Goal: Task Accomplishment & Management: Manage account settings

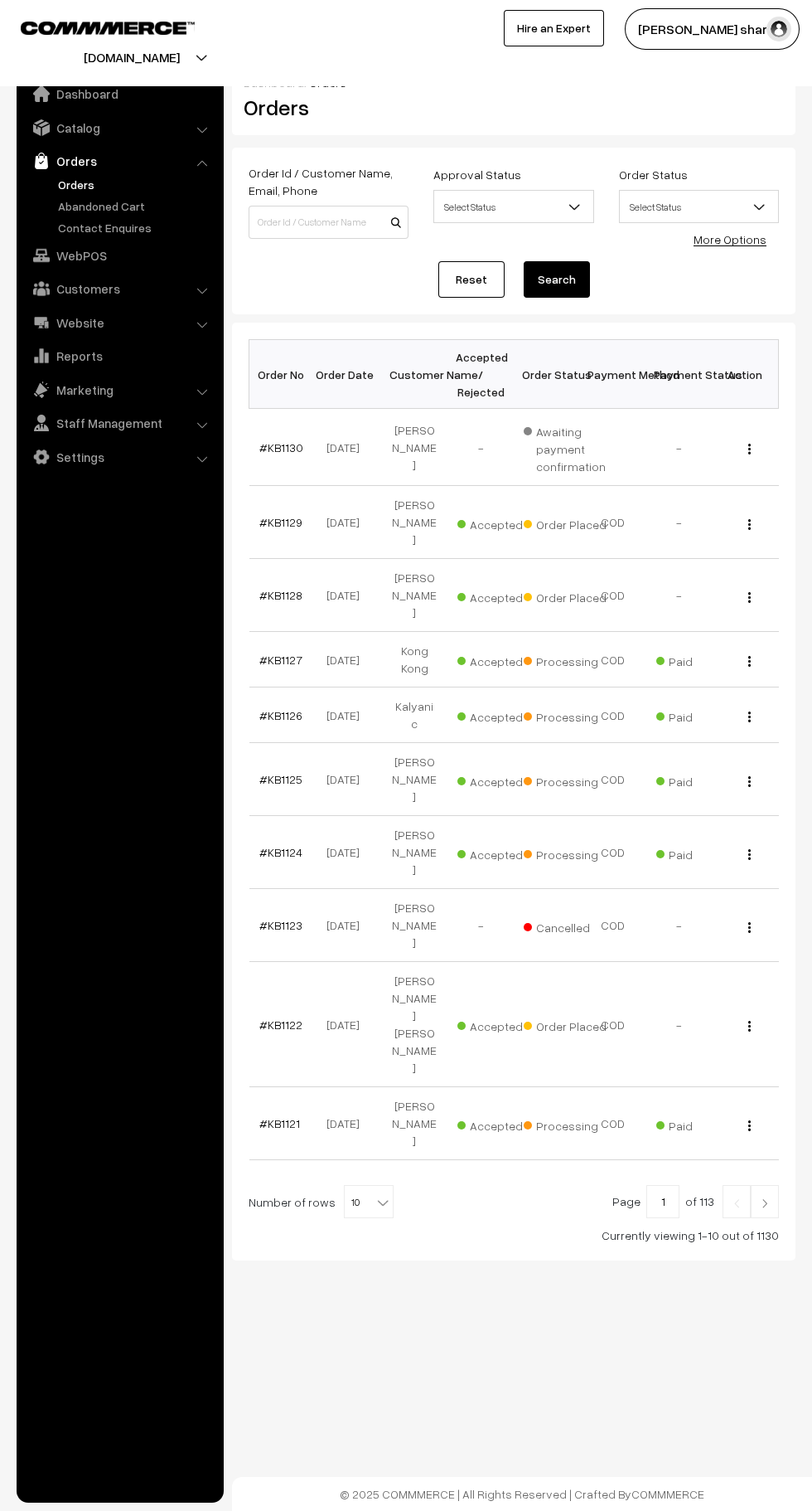
click at [375, 1194] on b at bounding box center [382, 1202] width 16 height 16
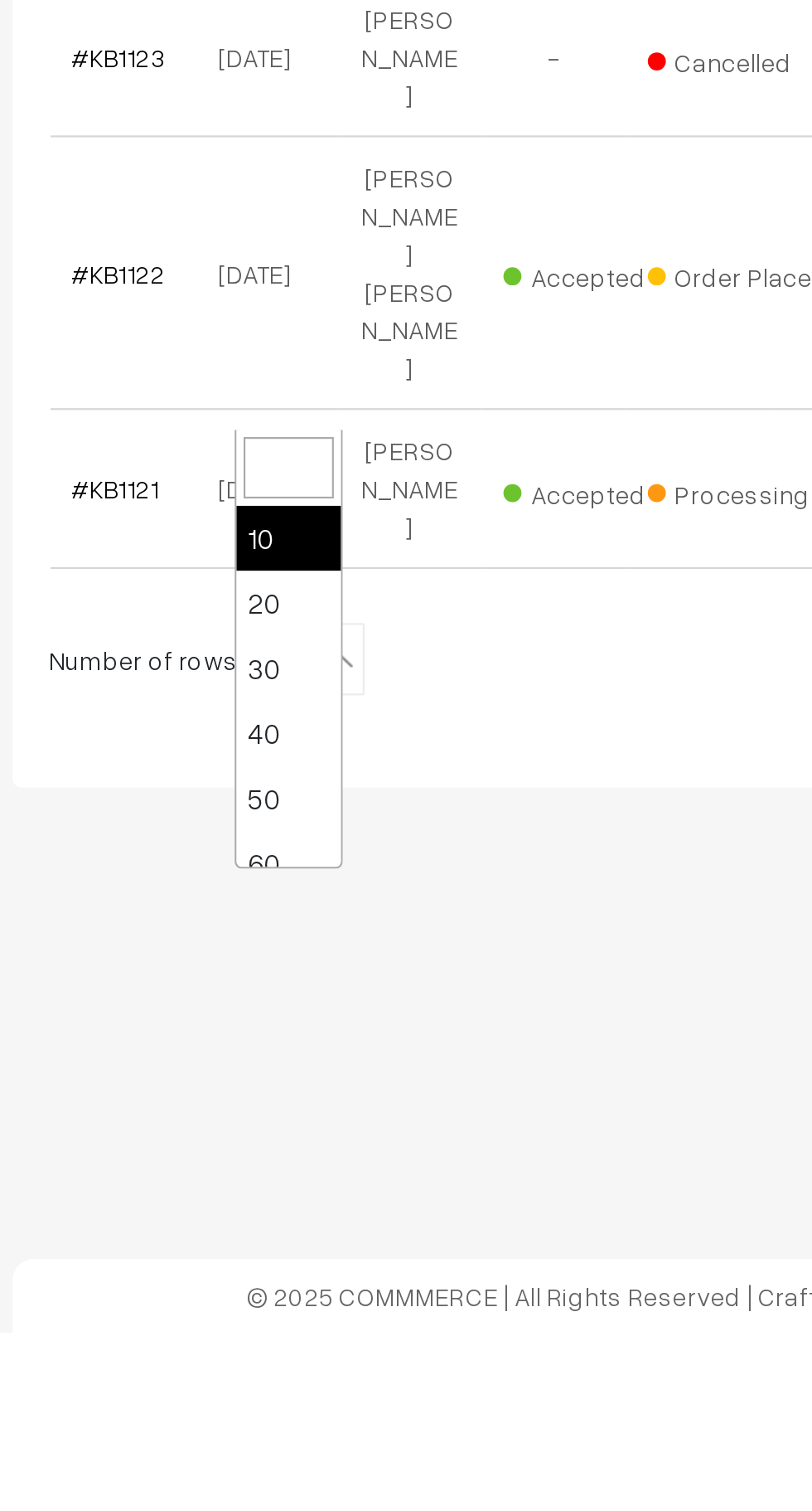
scroll to position [133, 0]
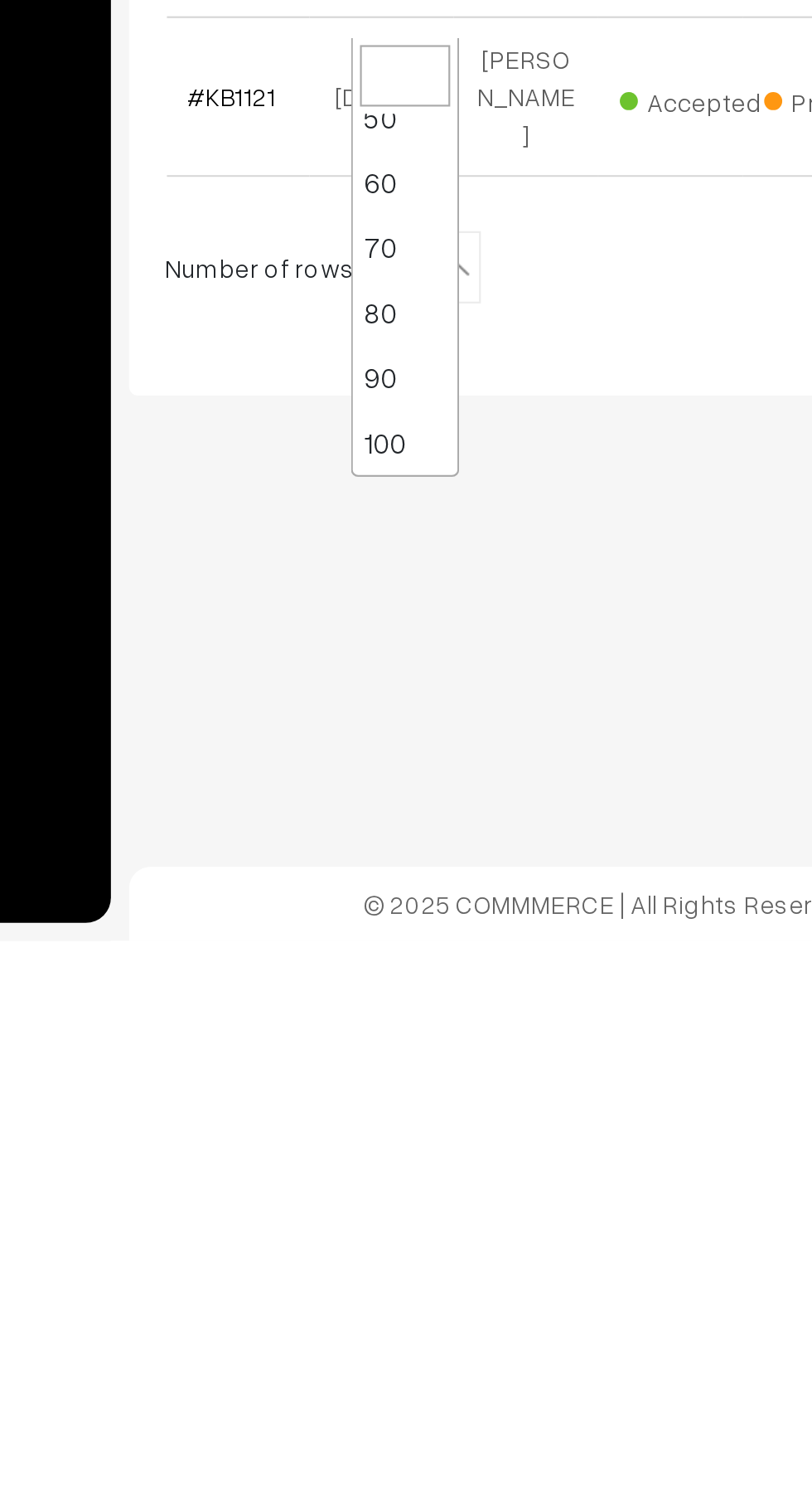
select select "100"
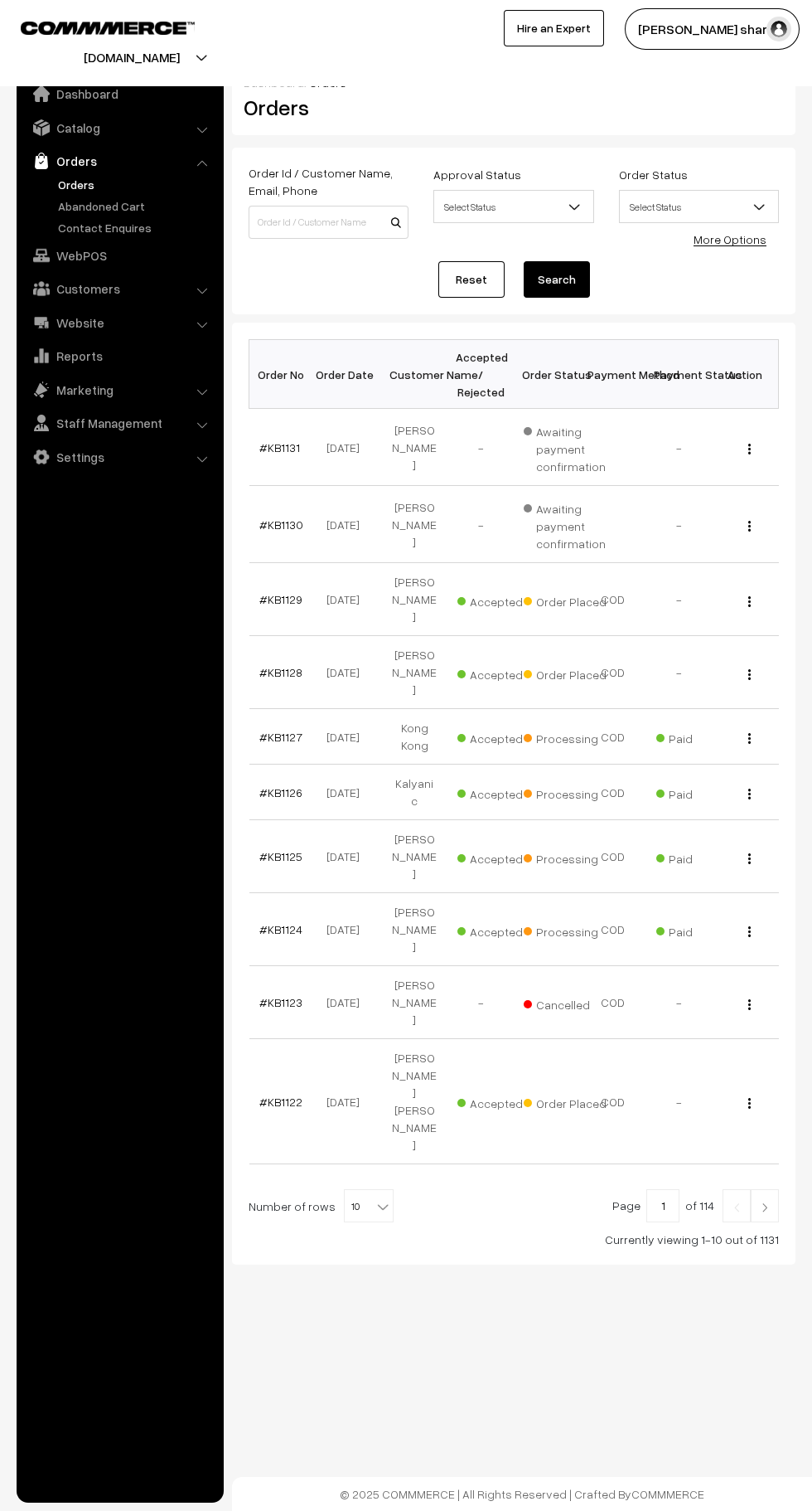
click at [375, 1198] on b at bounding box center [382, 1206] width 16 height 16
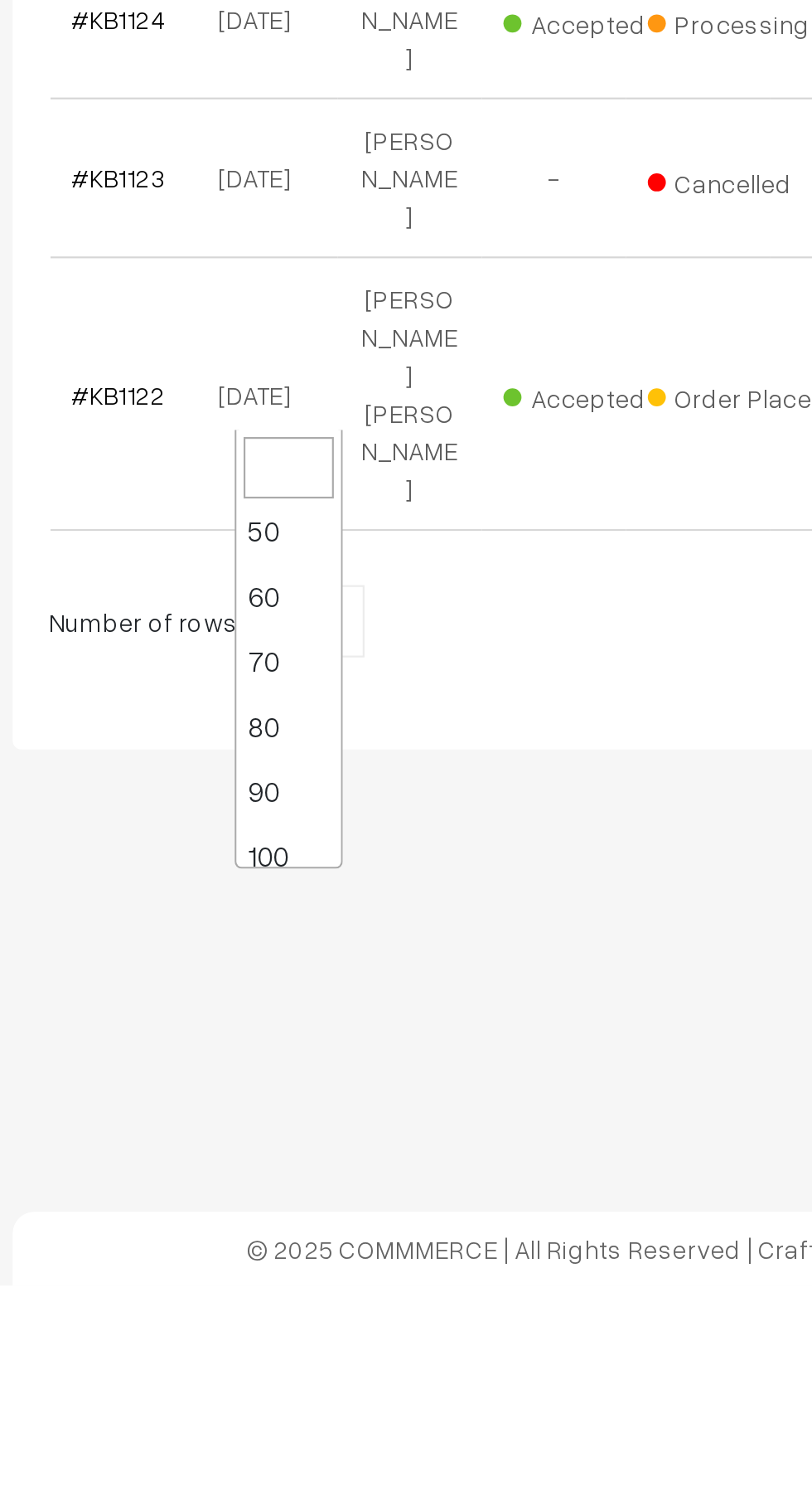
scroll to position [133, 0]
select select "100"
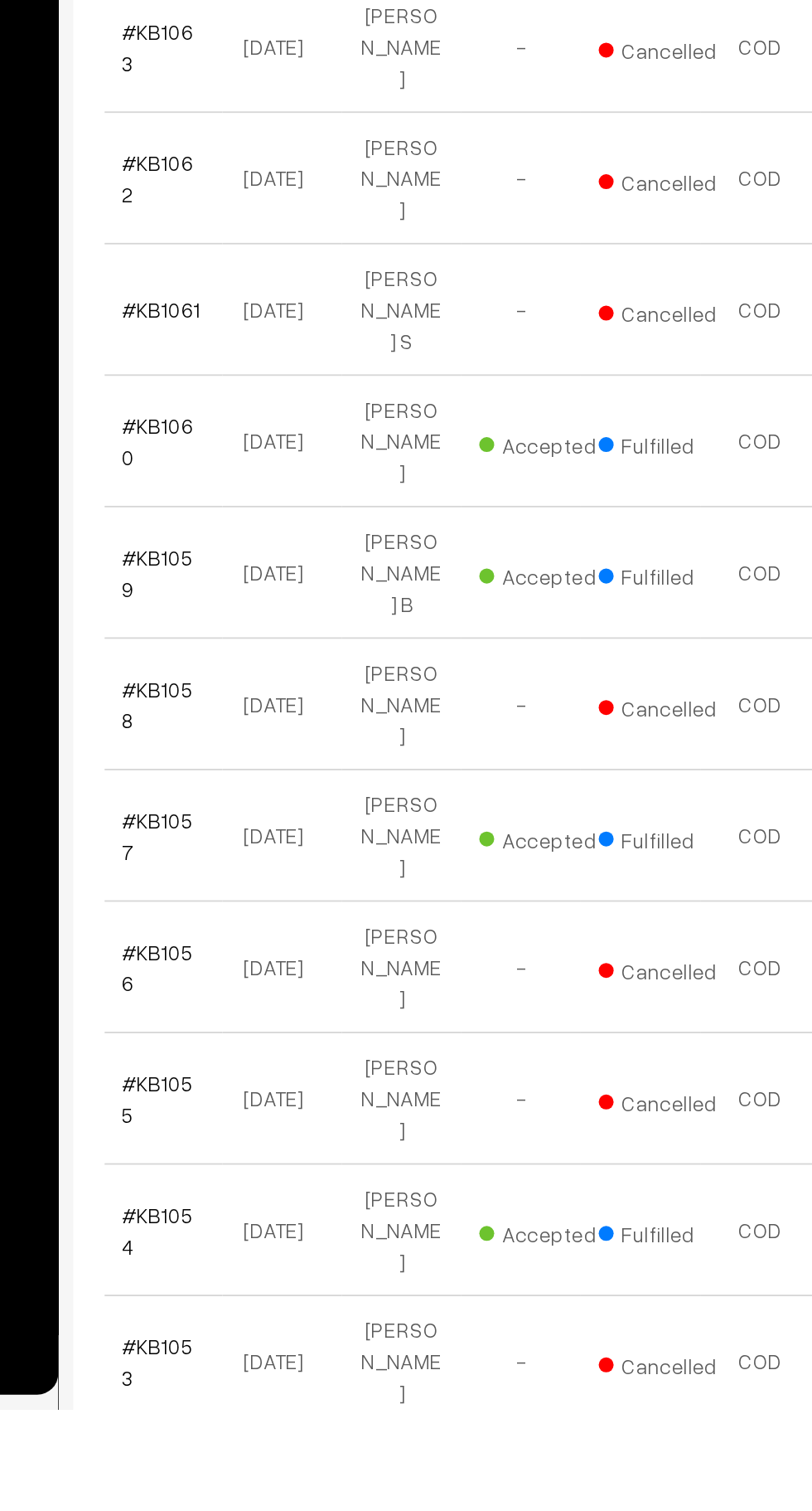
scroll to position [4874, 0]
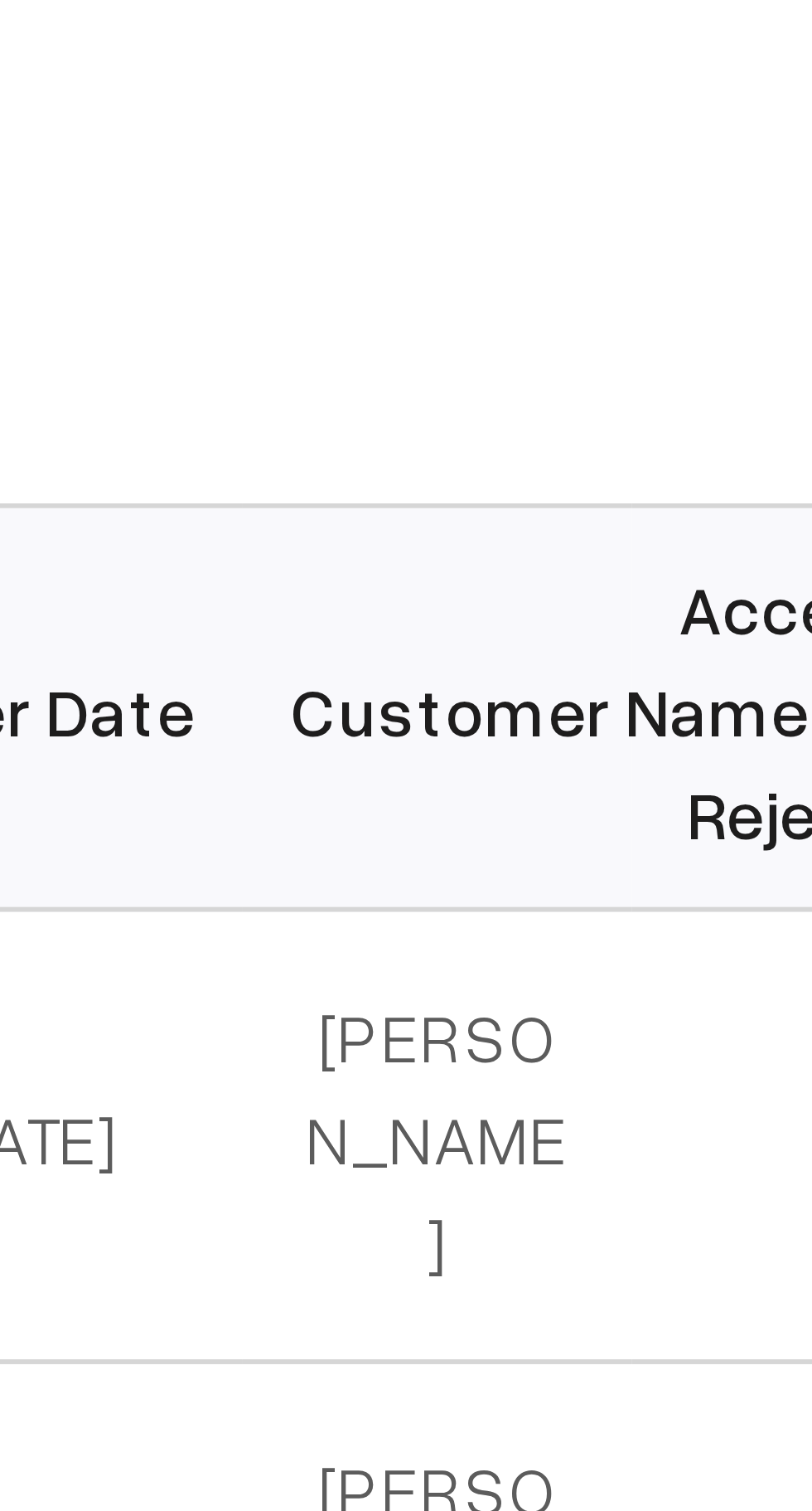
scroll to position [249, 0]
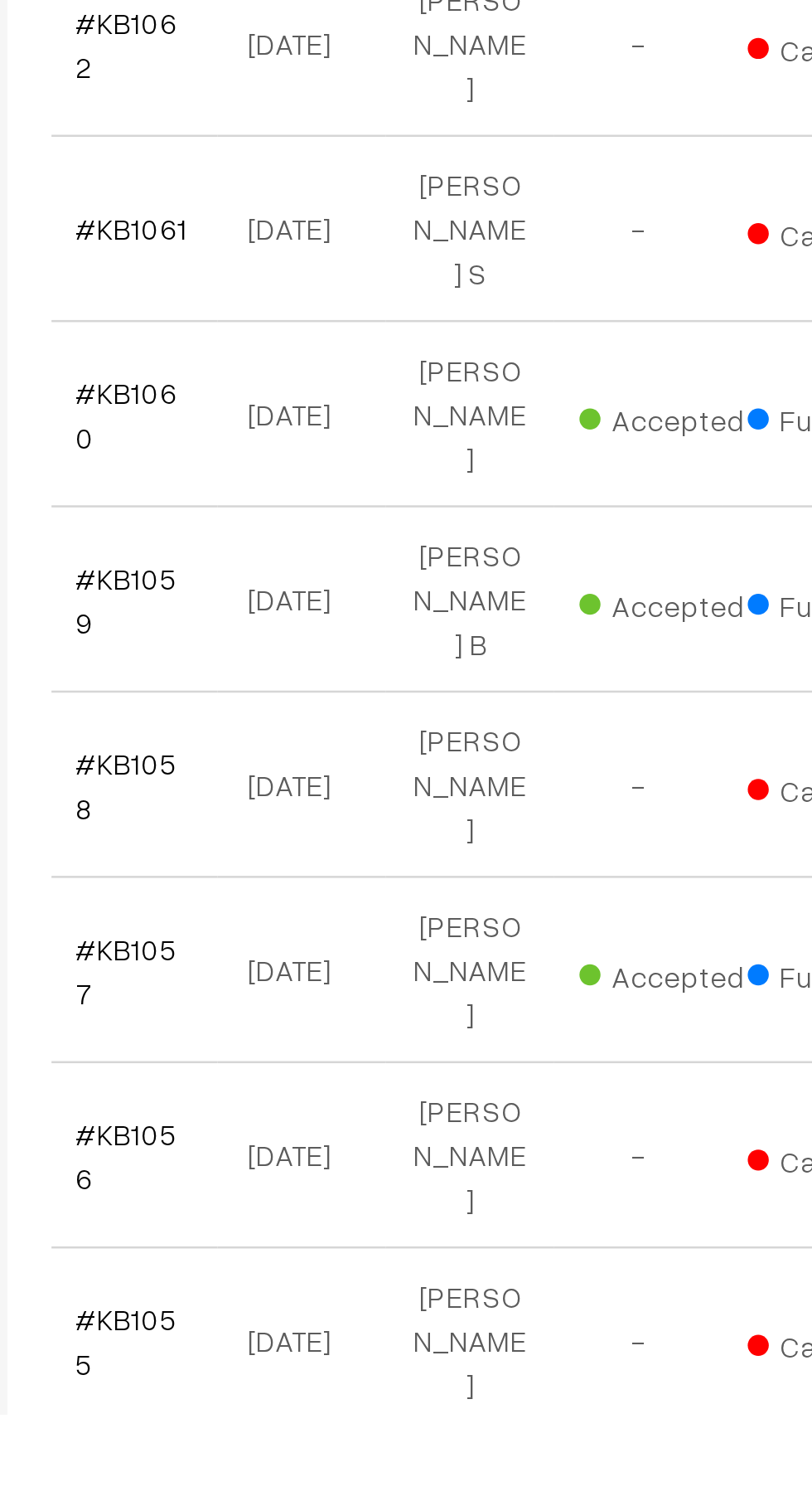
scroll to position [4827, 0]
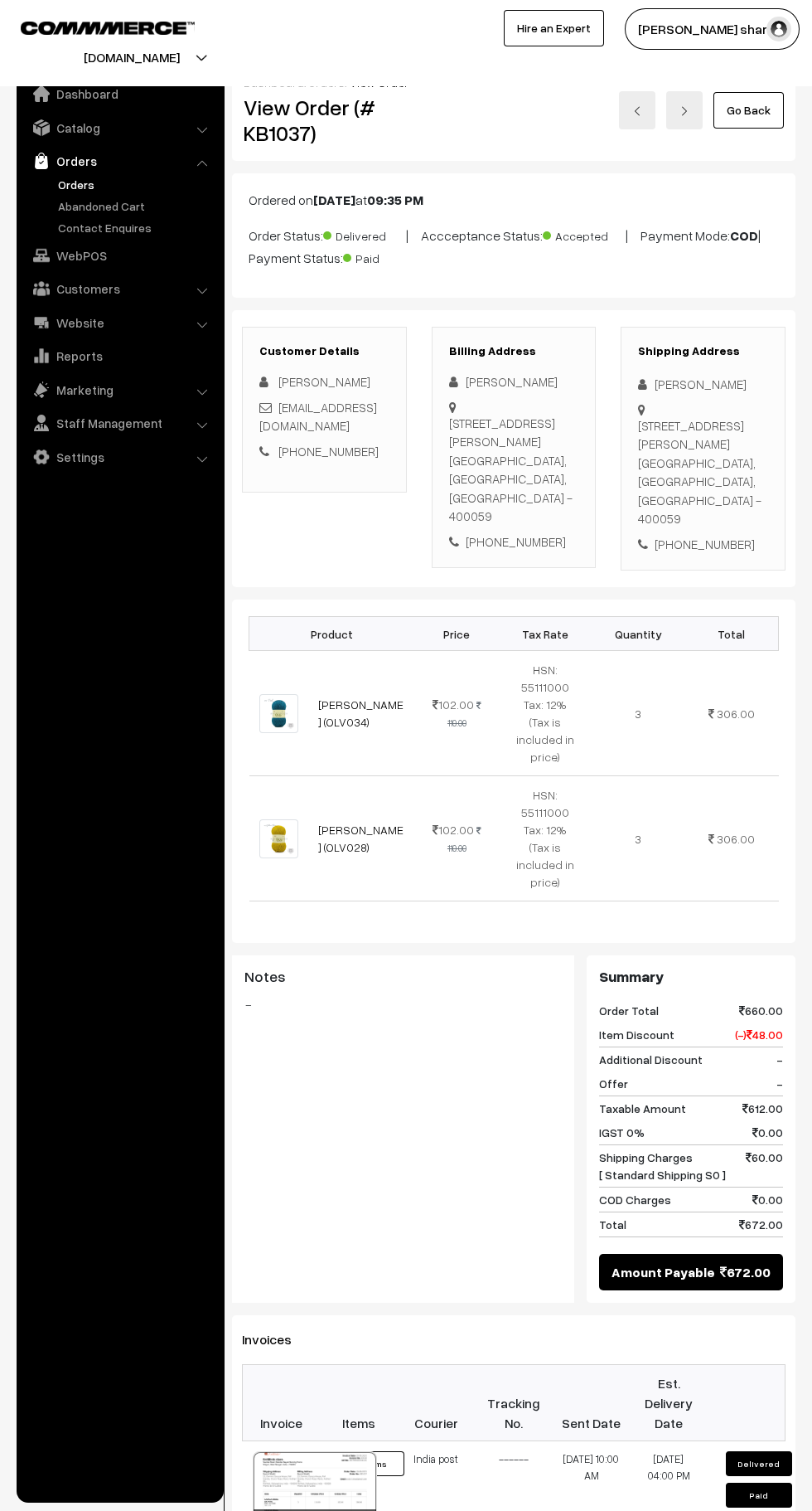
click at [768, 115] on link "Go Back" at bounding box center [749, 110] width 71 height 36
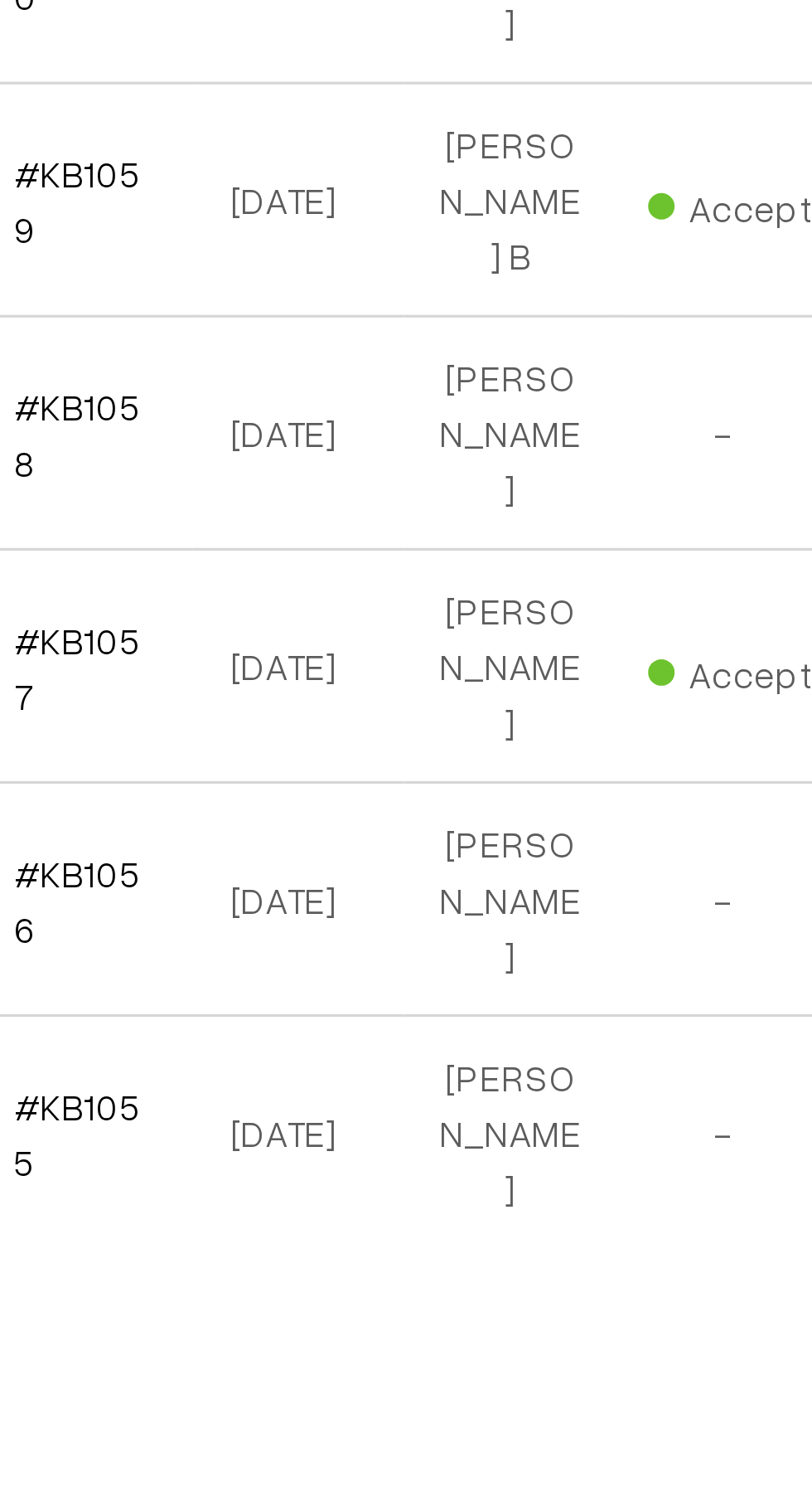
scroll to position [4731, 0]
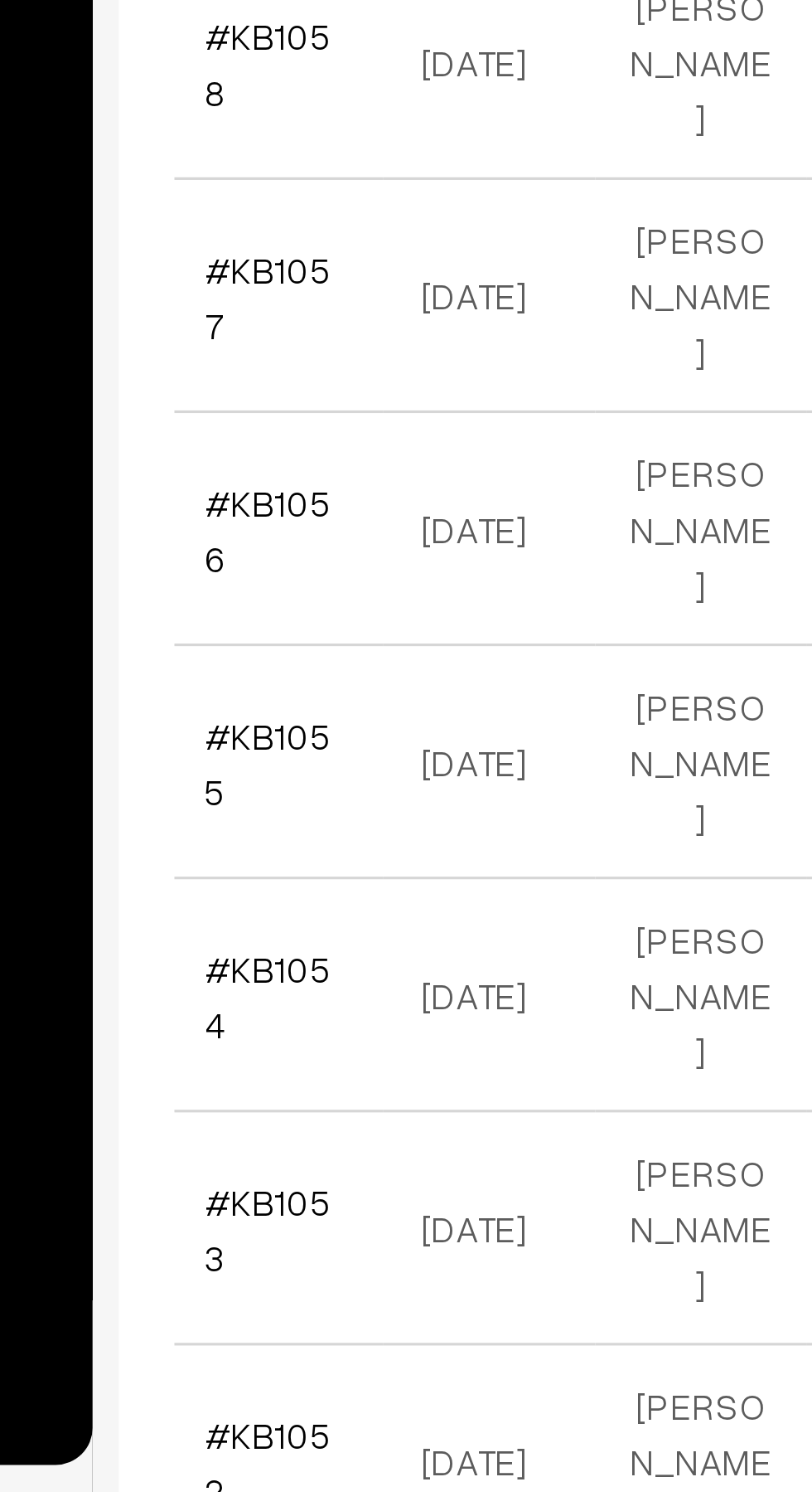
scroll to position [4940, 0]
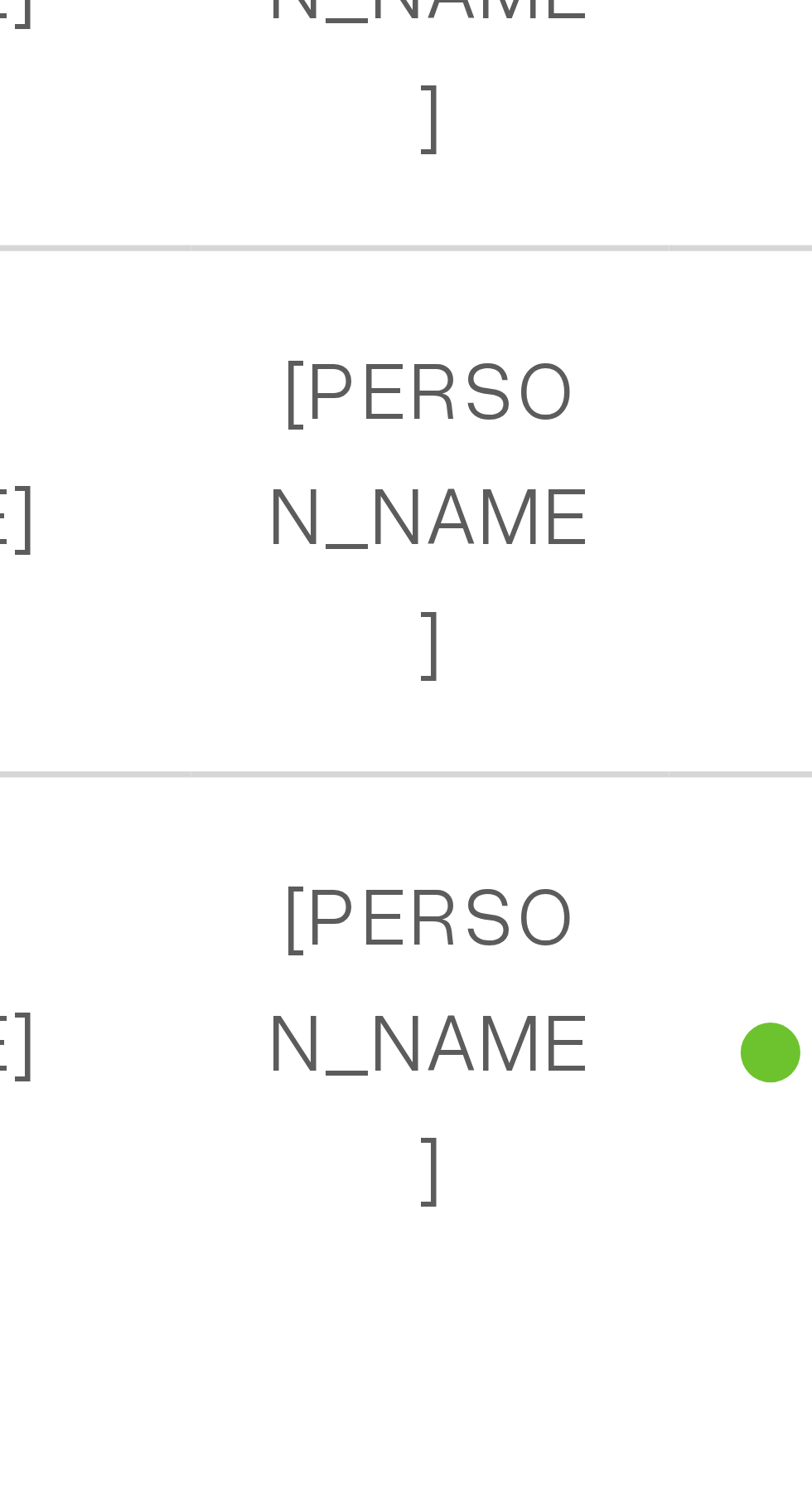
scroll to position [4870, 0]
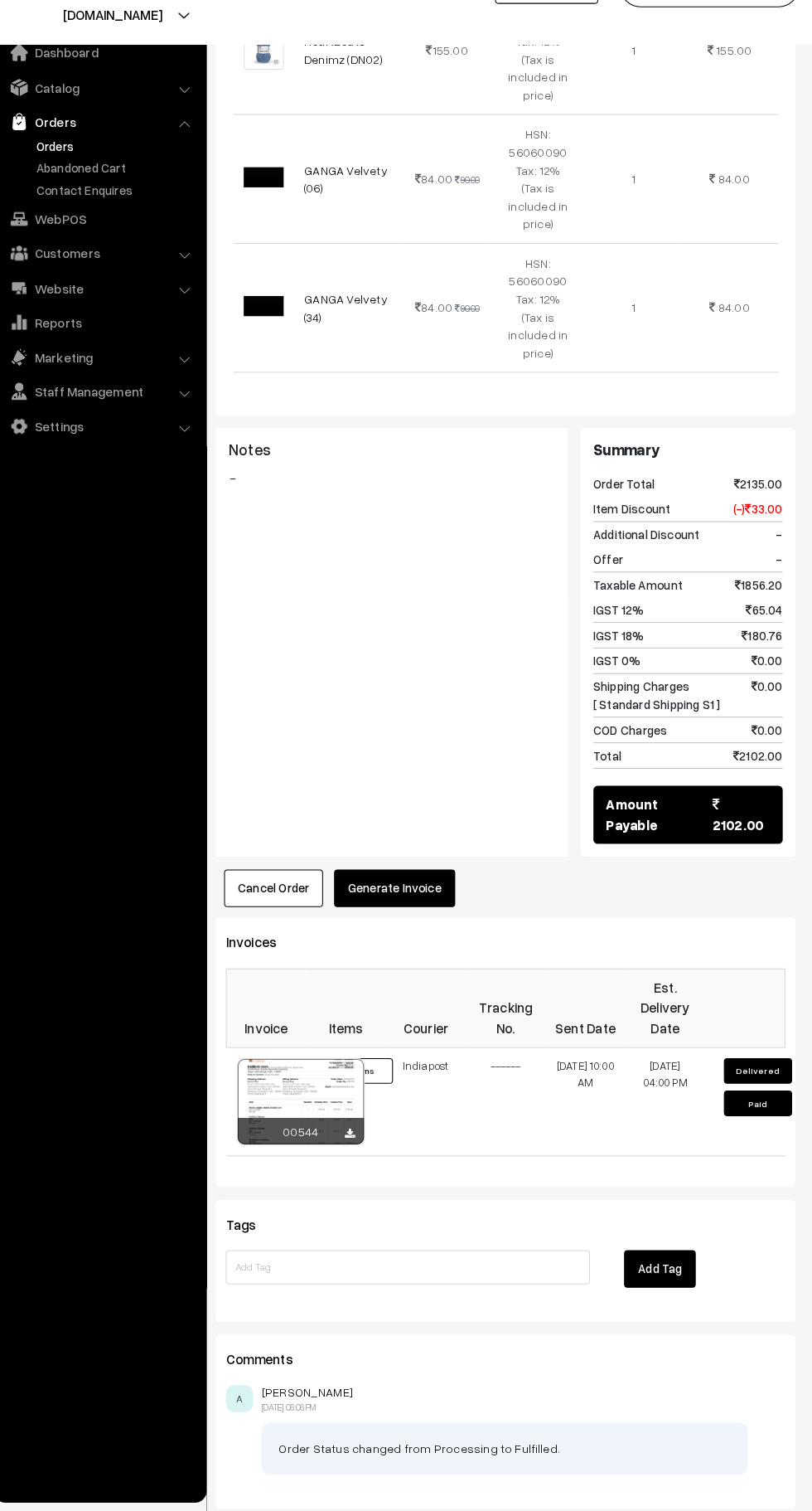
scroll to position [550, 0]
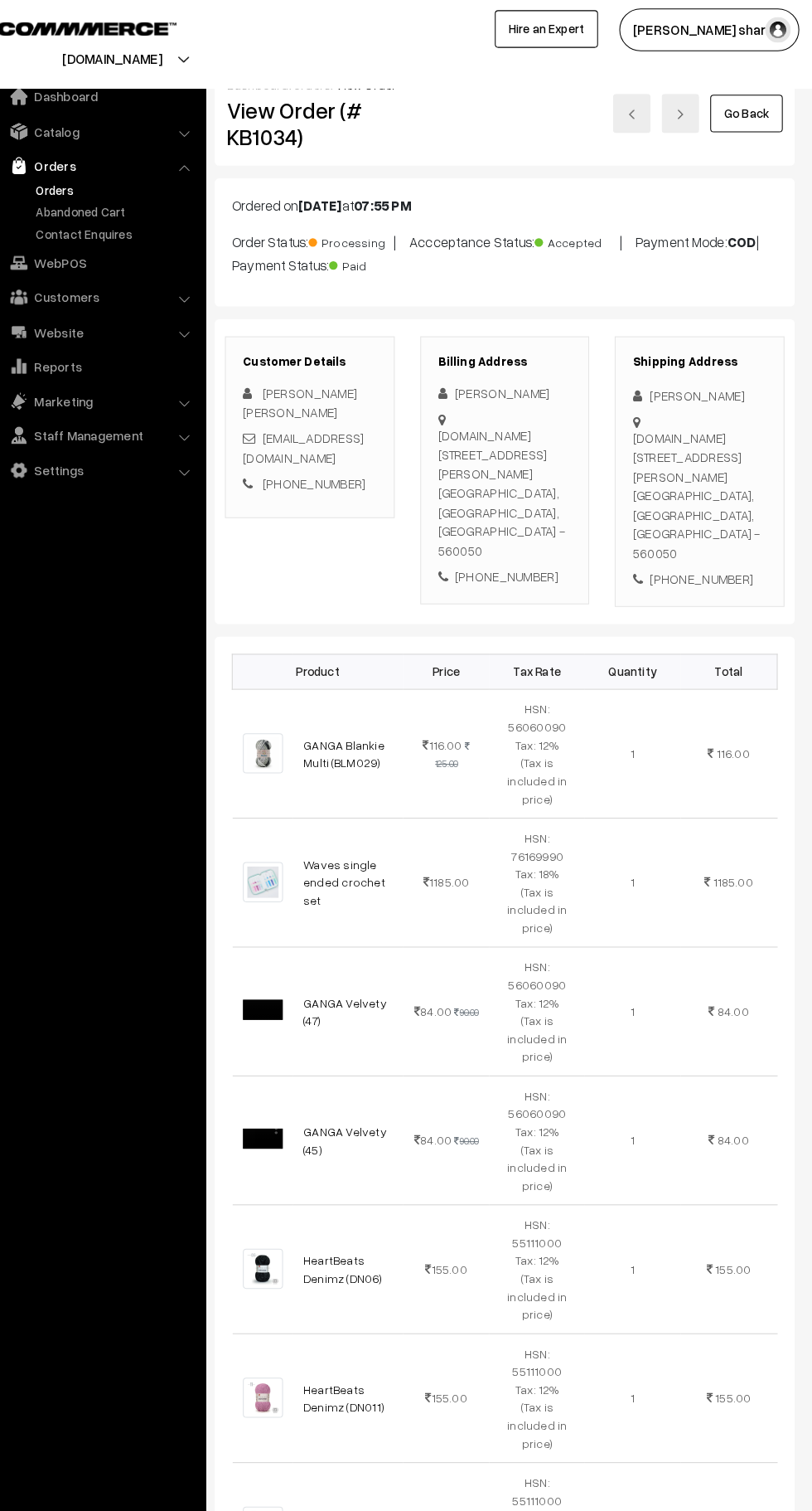
click at [760, 119] on link "Go Back" at bounding box center [749, 110] width 71 height 36
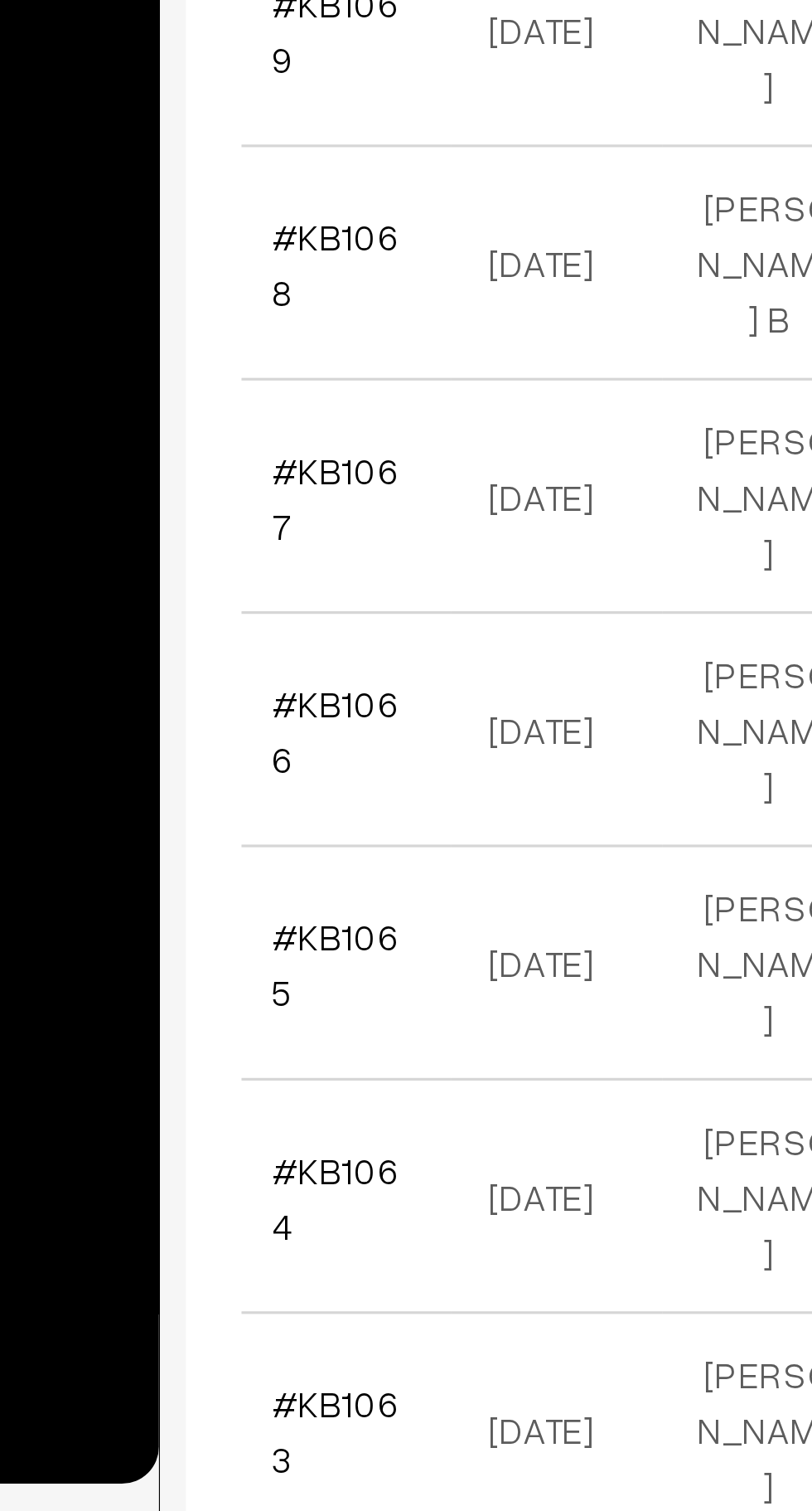
scroll to position [4141, 0]
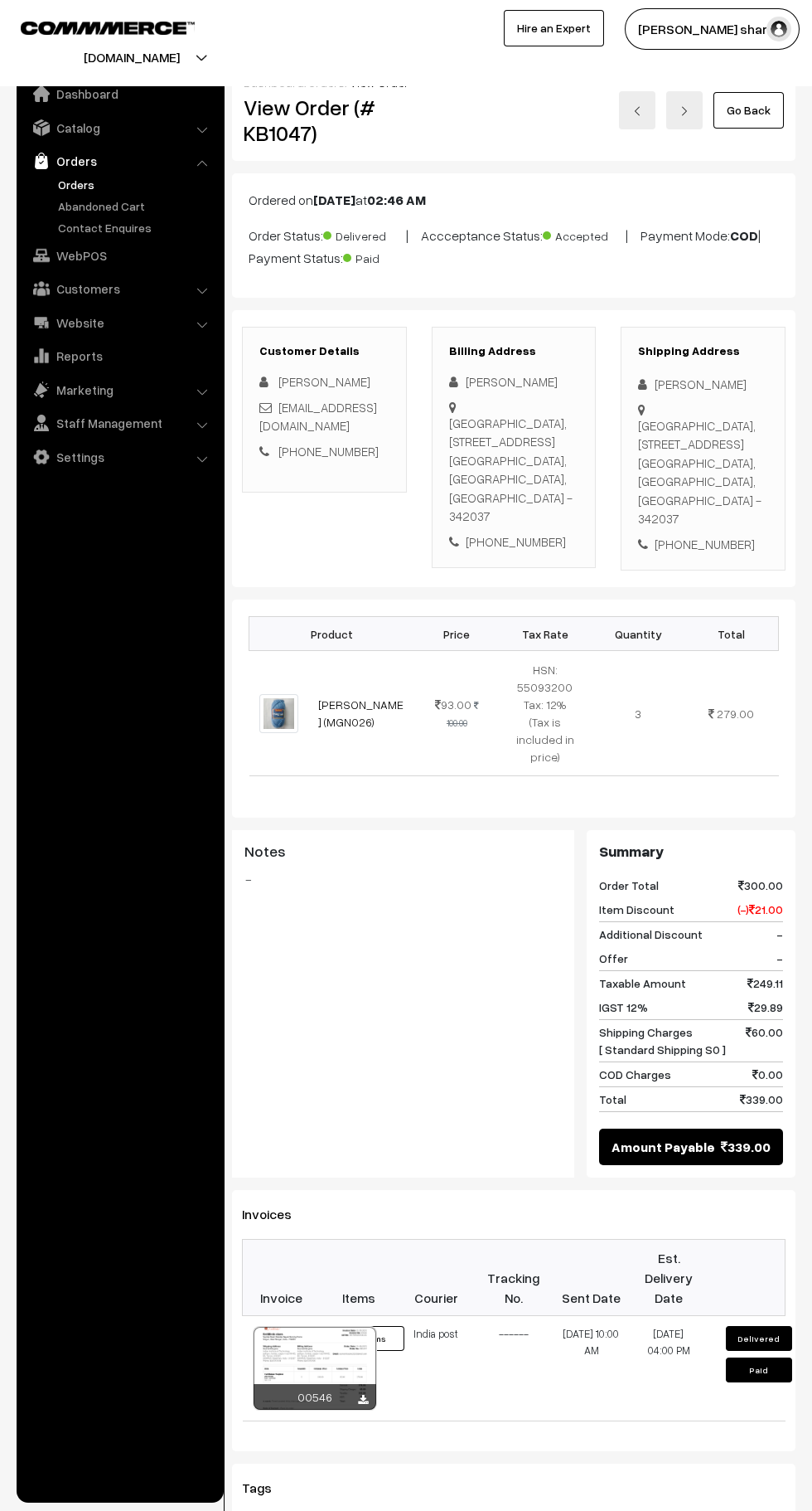
click at [758, 108] on link "Go Back" at bounding box center [749, 110] width 71 height 36
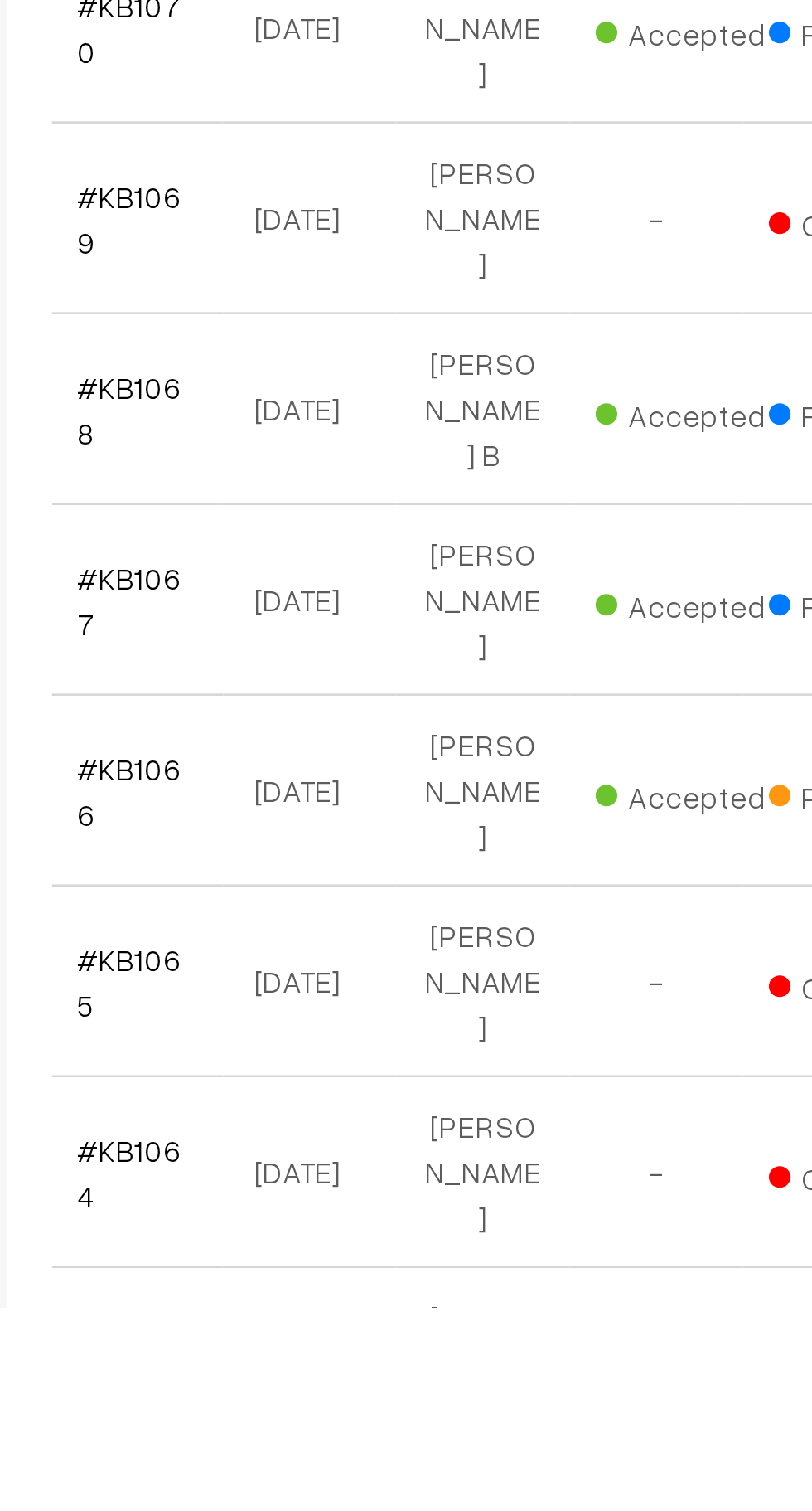
scroll to position [4093, 0]
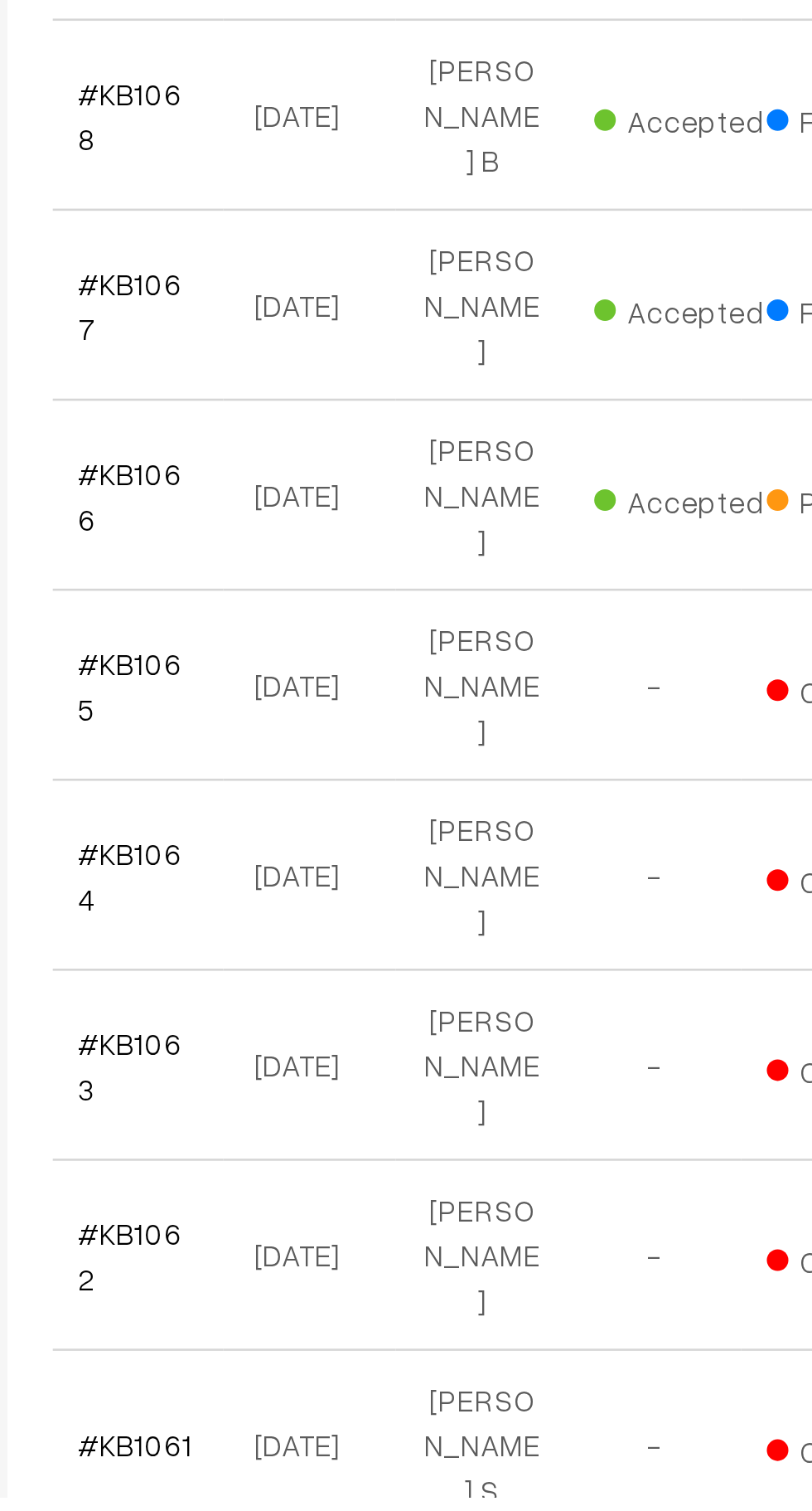
scroll to position [4294, 0]
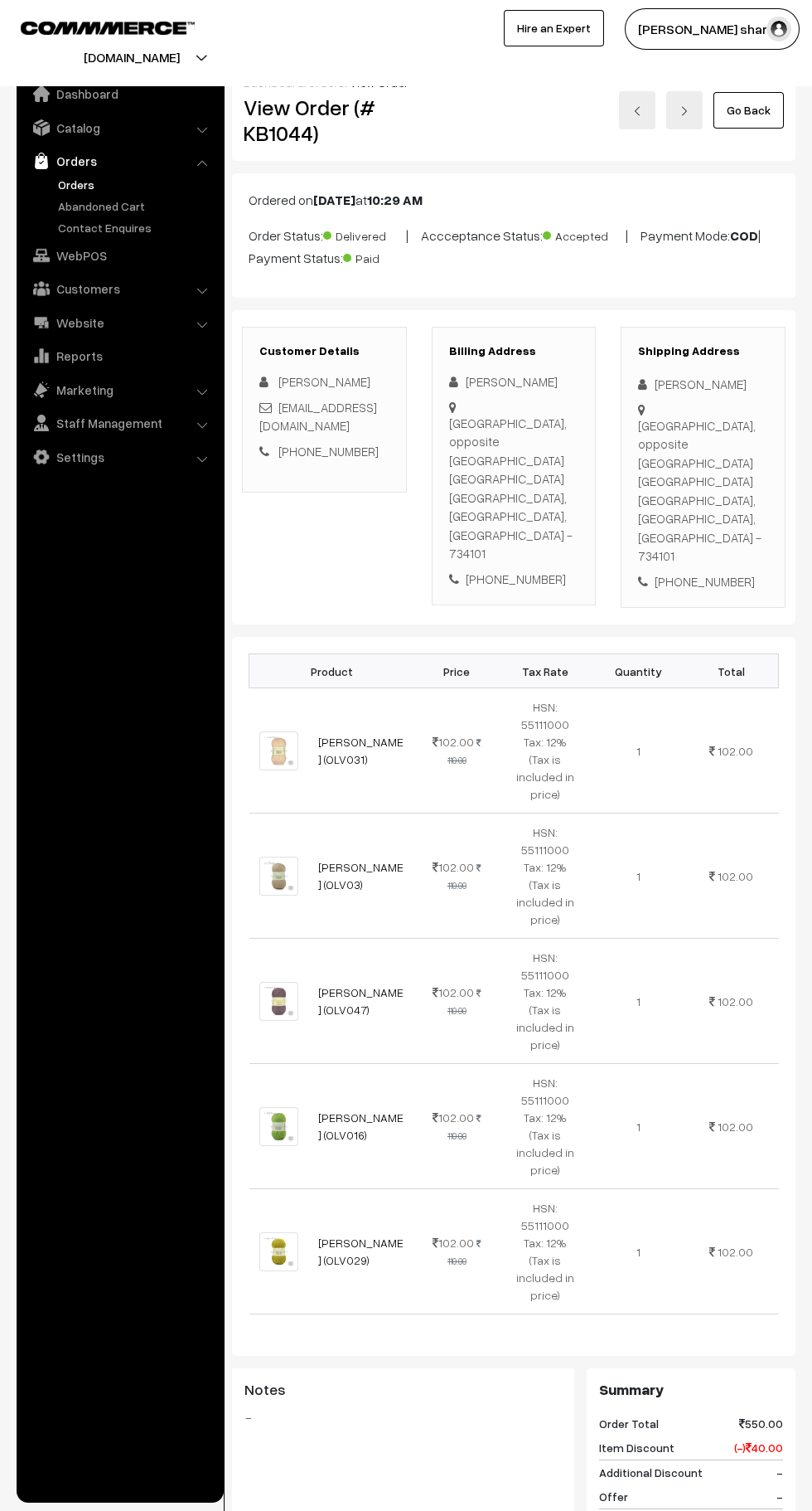
click at [749, 109] on link "Go Back" at bounding box center [749, 110] width 71 height 36
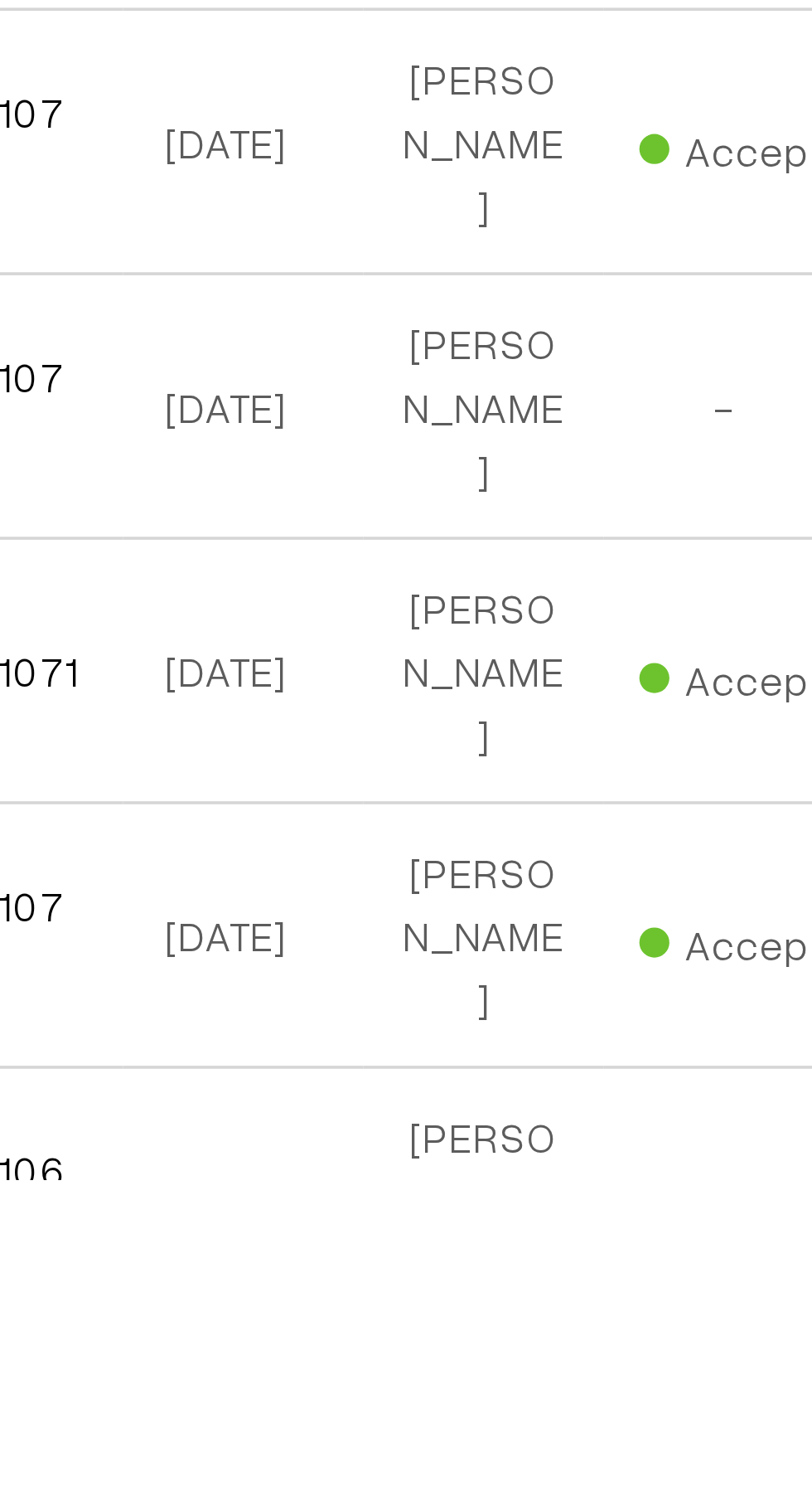
scroll to position [3673, 0]
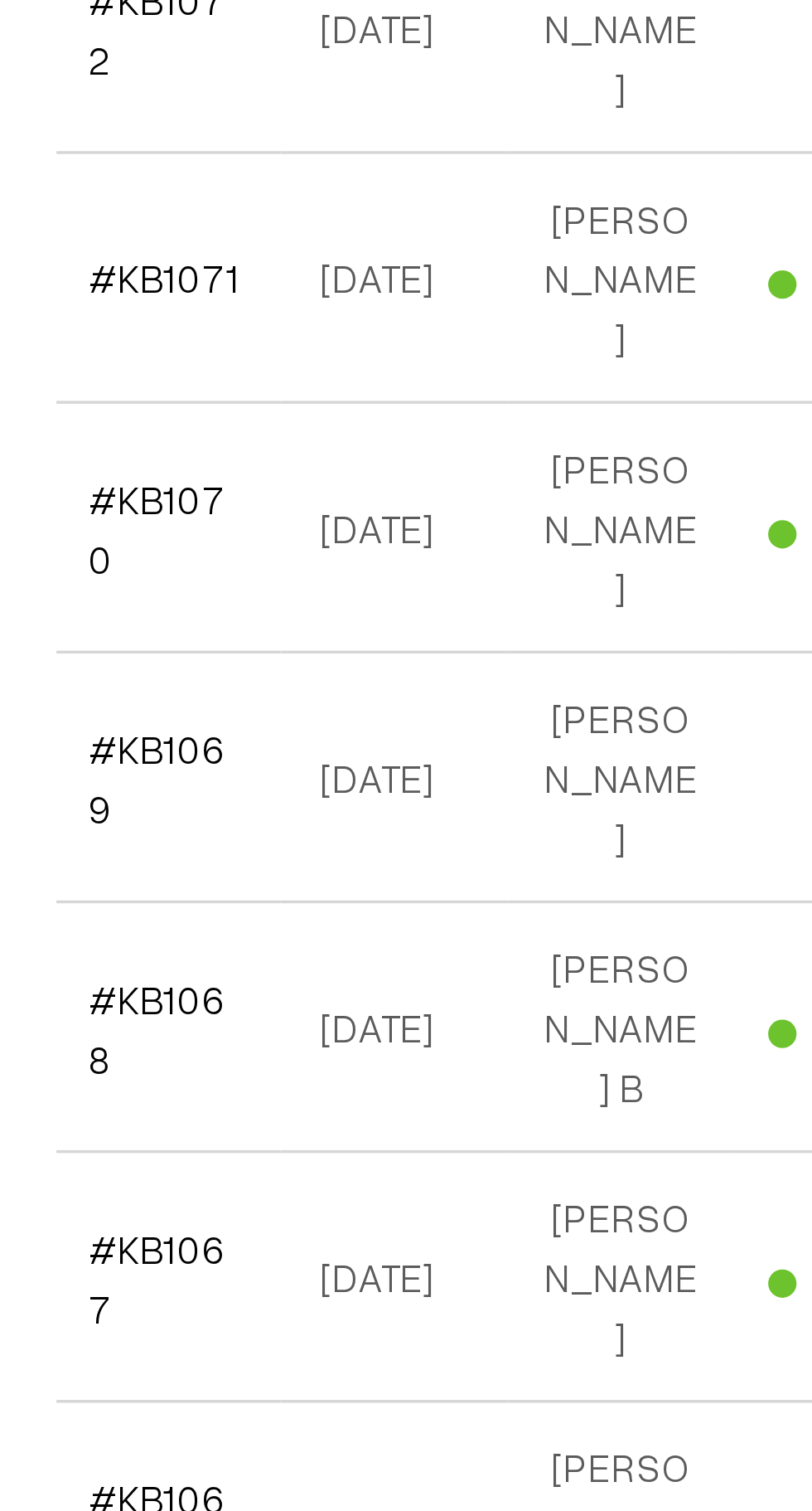
scroll to position [3889, 0]
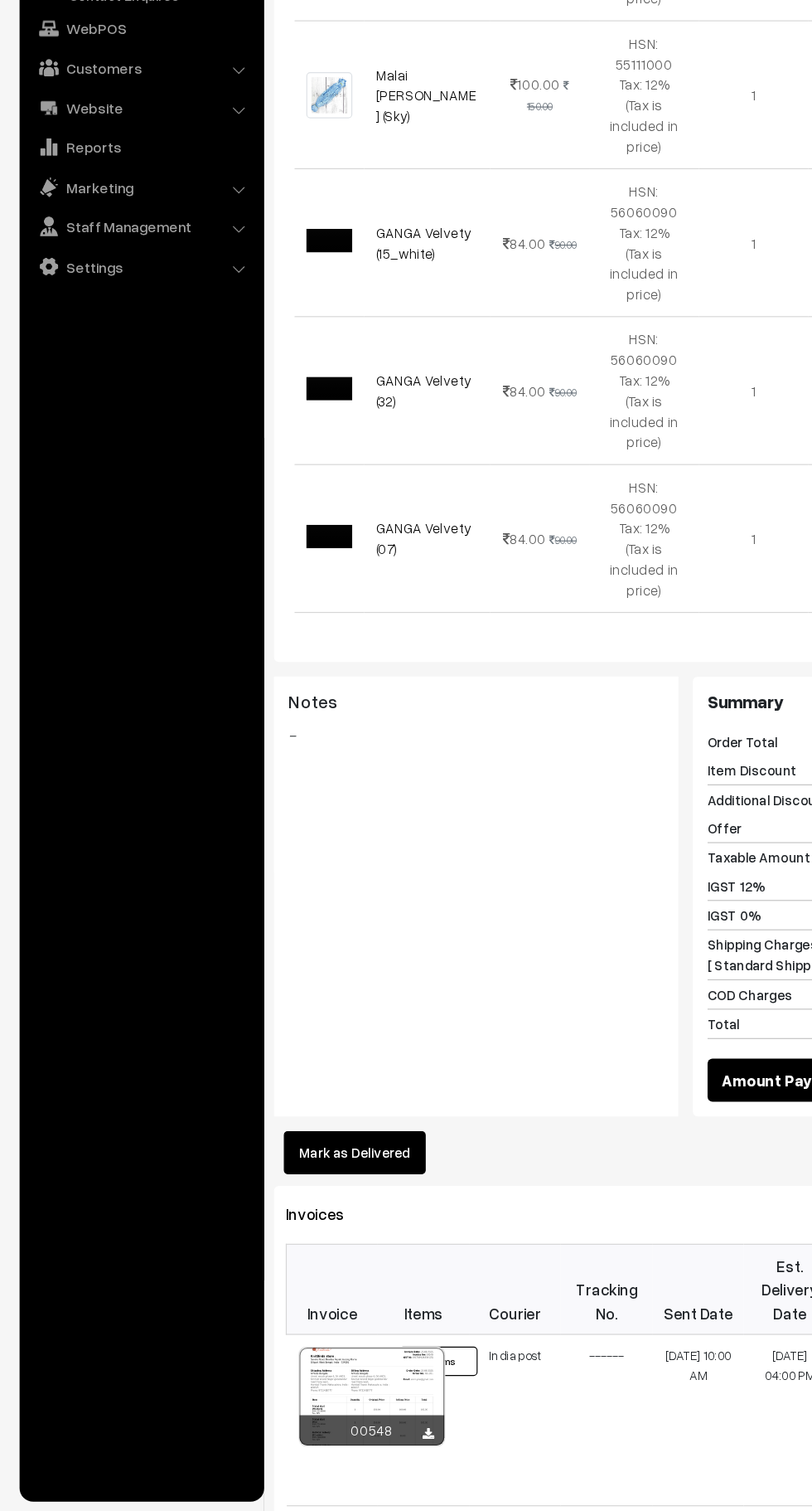
scroll to position [1016, 0]
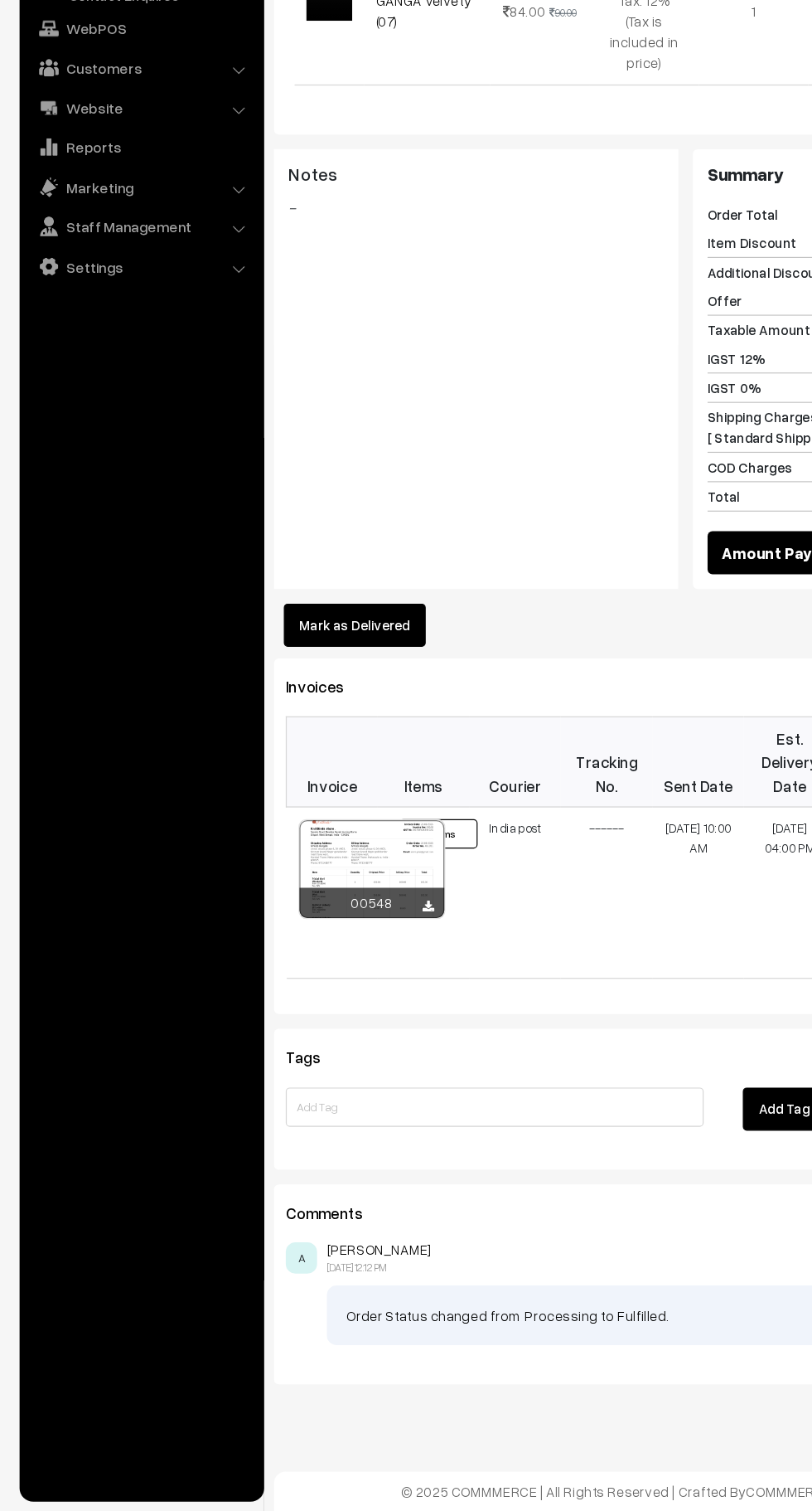
click at [325, 771] on button "Mark as Delivered" at bounding box center [301, 761] width 121 height 36
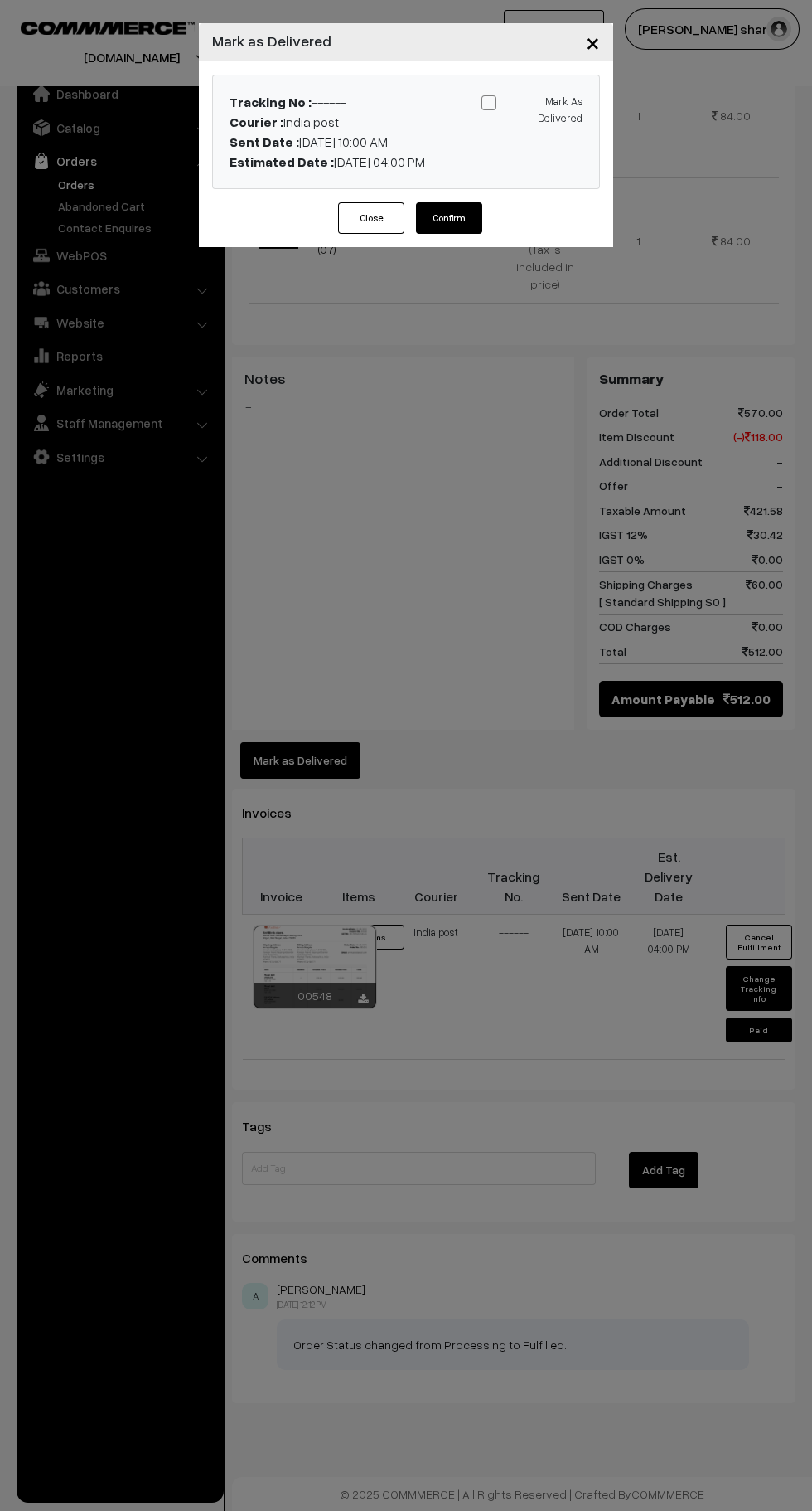
click at [524, 101] on input "Mark As Delivered" at bounding box center [529, 100] width 11 height 11
checkbox input "true"
click at [452, 227] on button "Confirm" at bounding box center [449, 218] width 66 height 32
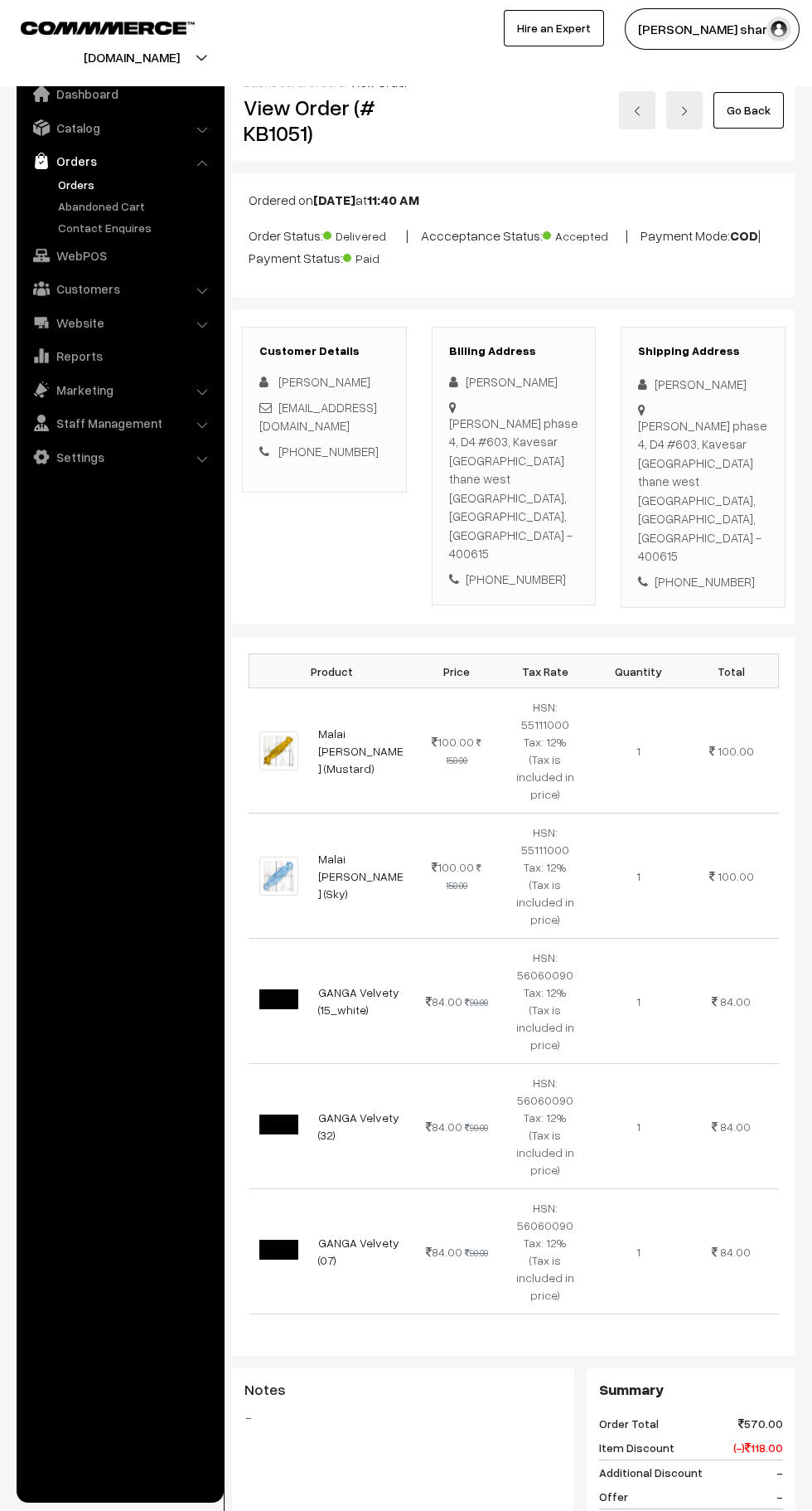
click at [746, 120] on link "Go Back" at bounding box center [749, 110] width 71 height 36
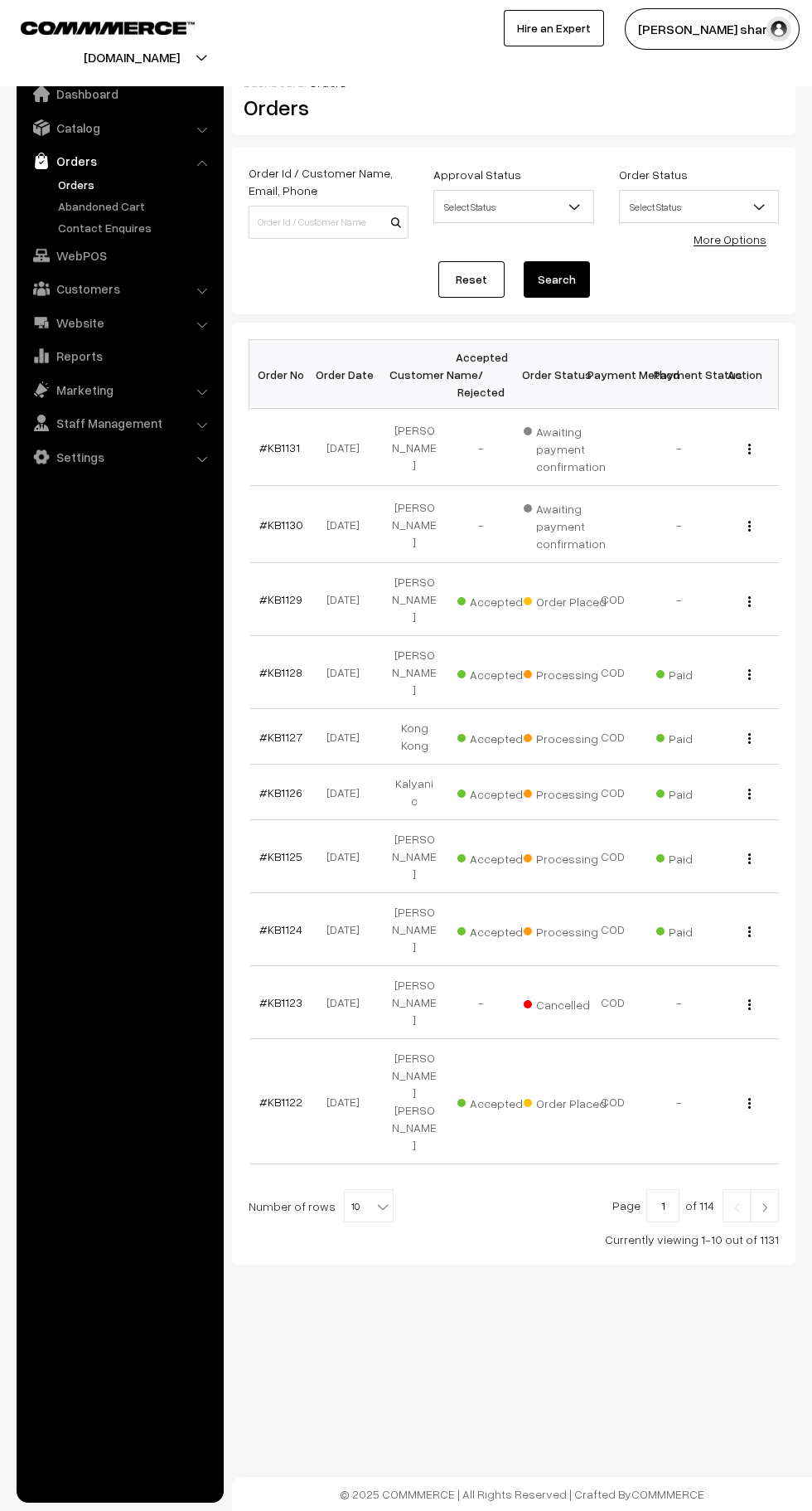
click at [375, 1198] on b at bounding box center [382, 1206] width 16 height 16
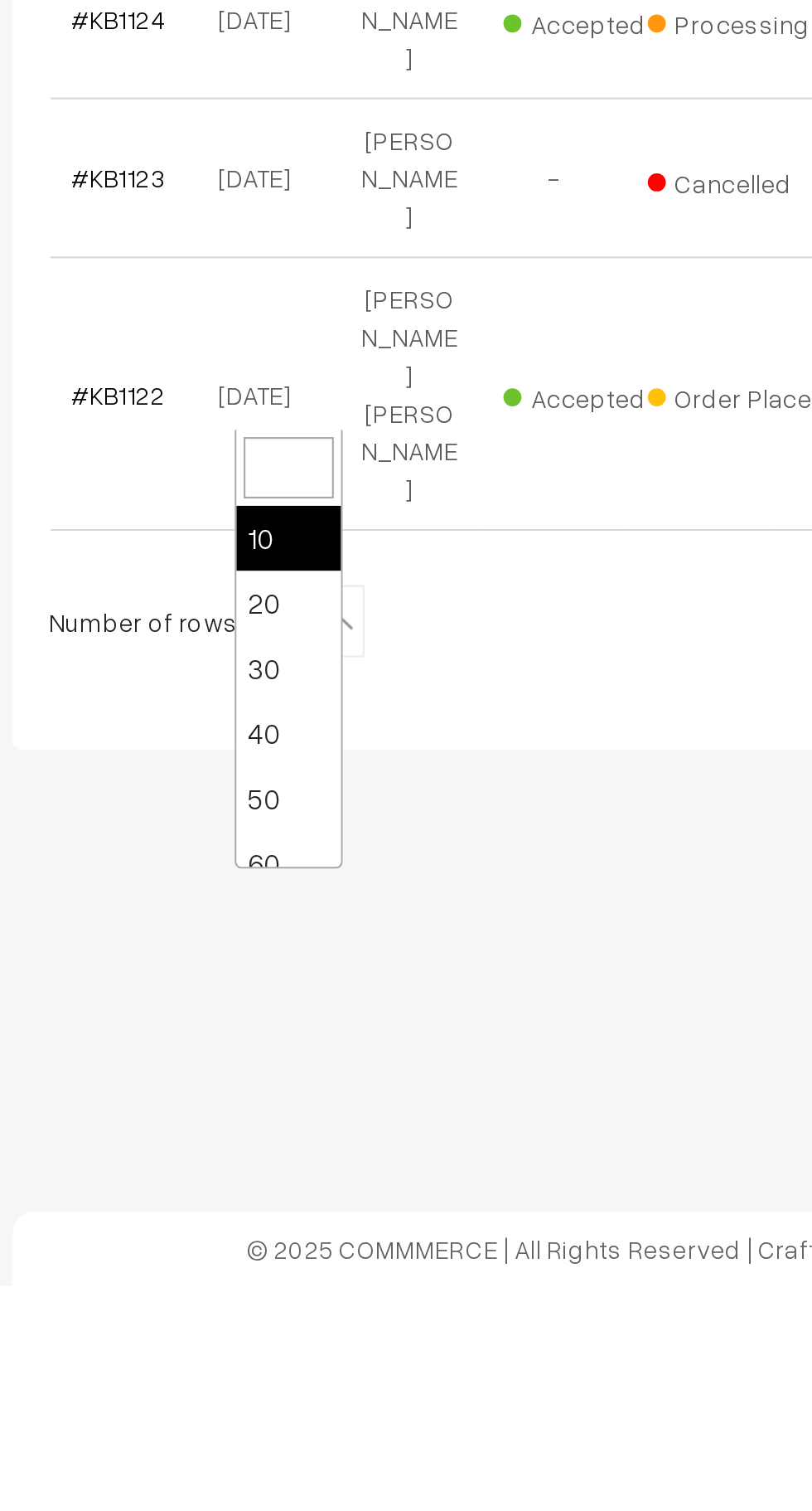
scroll to position [133, 0]
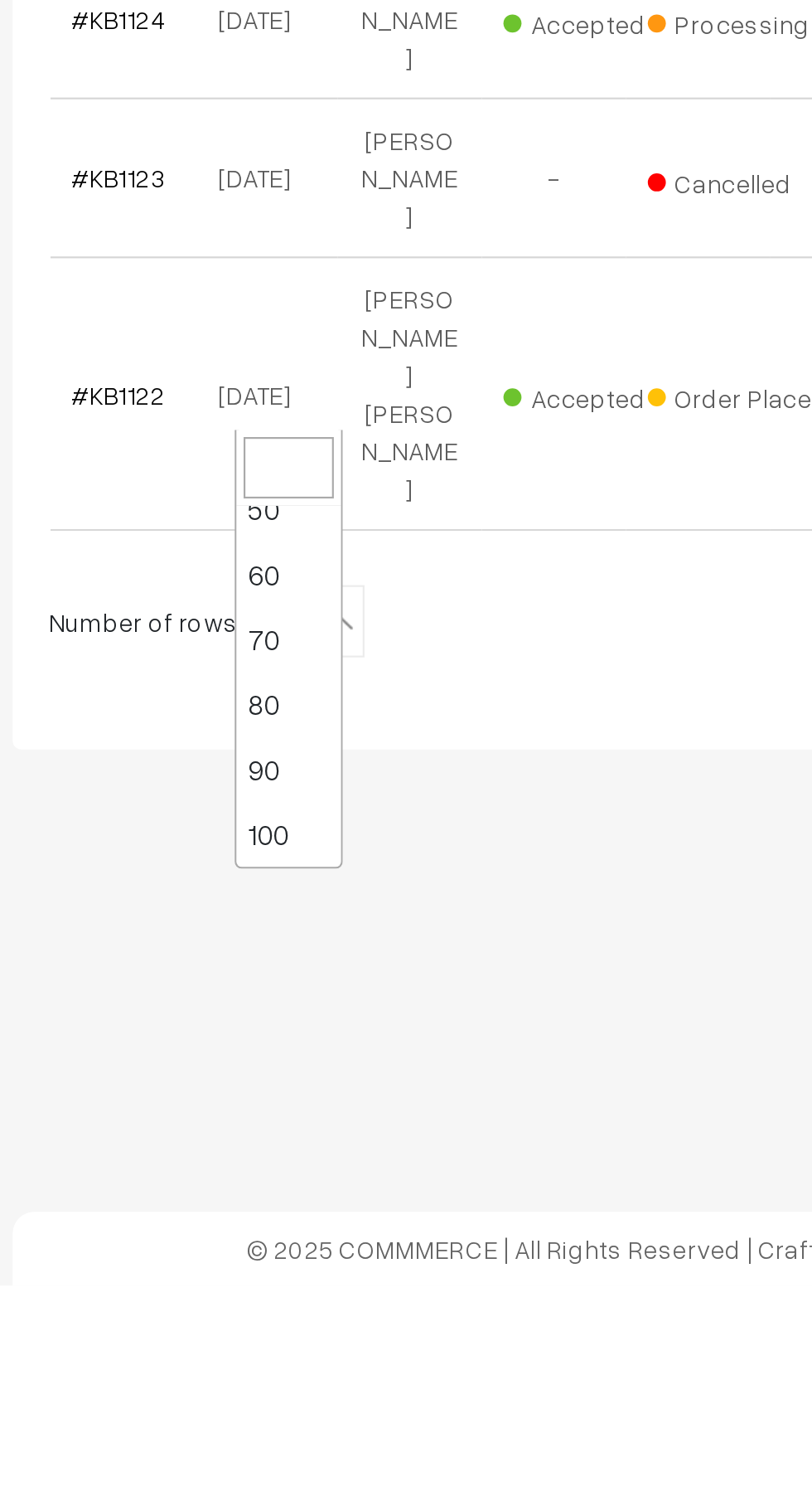
select select "100"
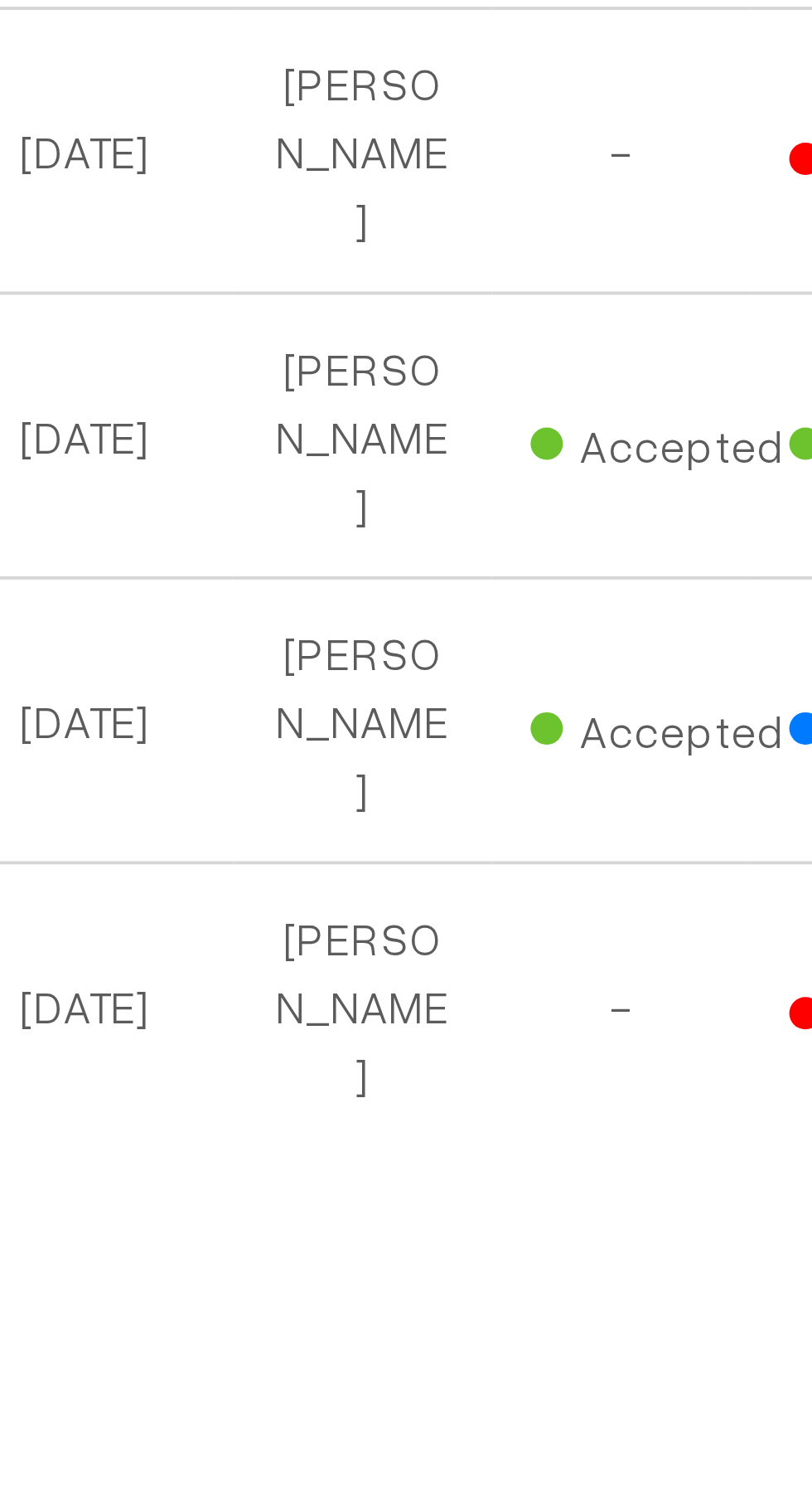
scroll to position [3714, 0]
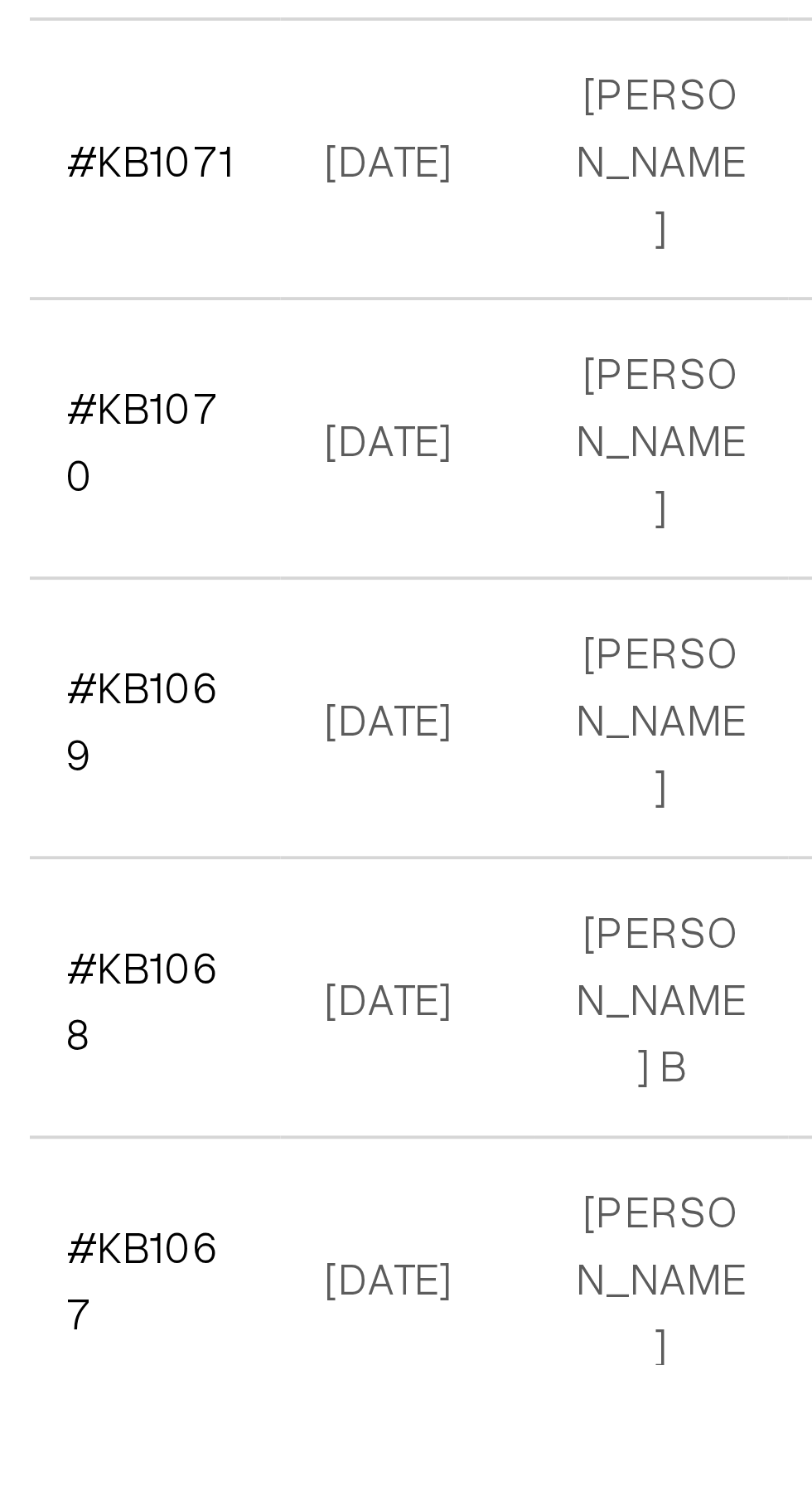
scroll to position [3934, 0]
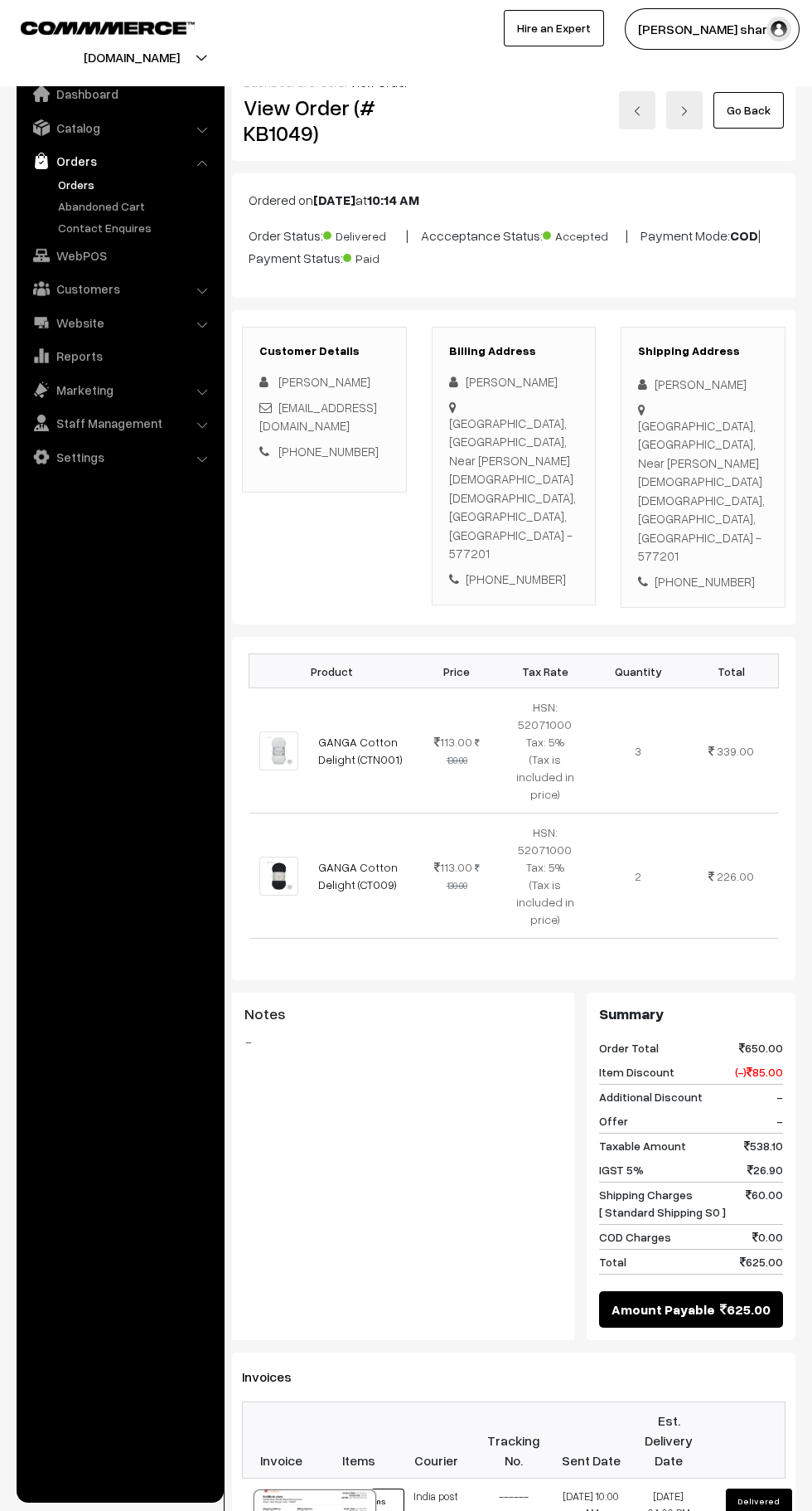
click at [753, 109] on link "Go Back" at bounding box center [749, 110] width 71 height 36
